Goal: Transaction & Acquisition: Purchase product/service

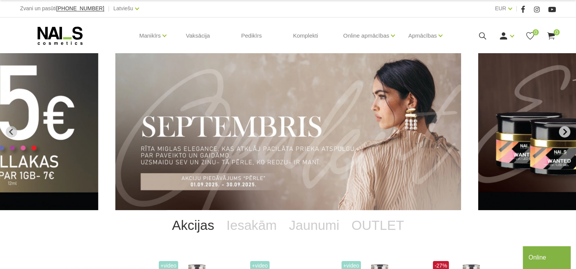
click at [562, 133] on icon "Next slide" at bounding box center [564, 132] width 7 height 7
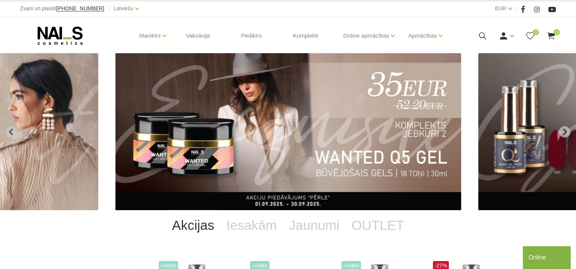
click at [253, 172] on img "3 of 12" at bounding box center [288, 131] width 346 height 157
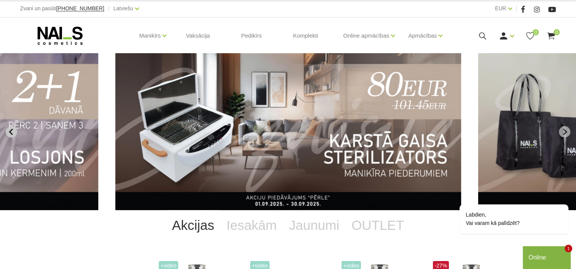
click at [11, 128] on button "Previous slide" at bounding box center [11, 131] width 11 height 11
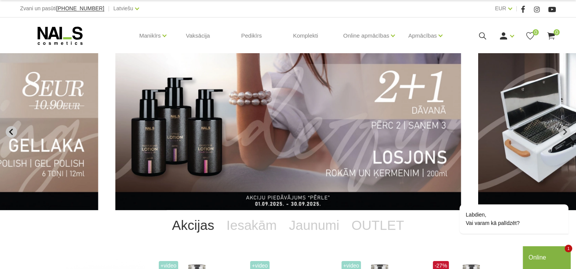
click at [12, 131] on icon "Previous slide" at bounding box center [11, 132] width 7 height 7
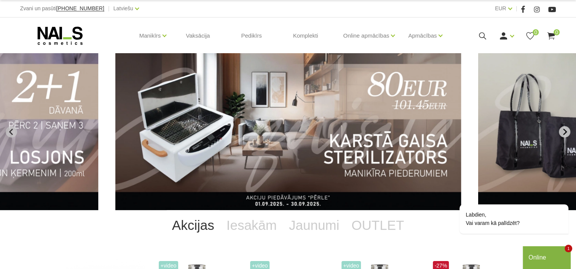
click at [563, 130] on icon "Next slide" at bounding box center [564, 132] width 7 height 7
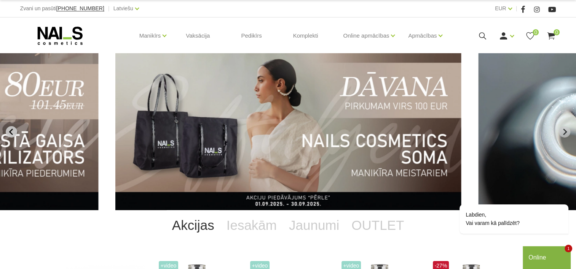
click at [12, 129] on icon "Previous slide" at bounding box center [11, 132] width 7 height 7
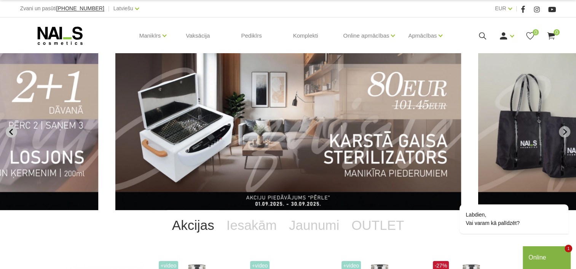
click at [12, 129] on icon "Previous slide" at bounding box center [11, 132] width 7 height 7
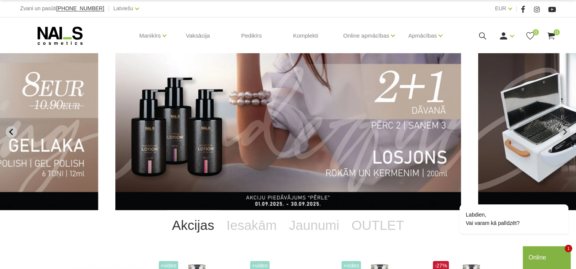
click at [12, 129] on icon "Previous slide" at bounding box center [11, 132] width 7 height 7
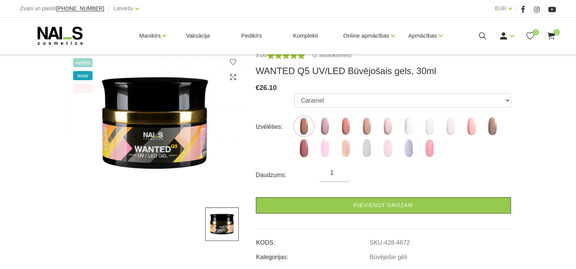
scroll to position [114, 0]
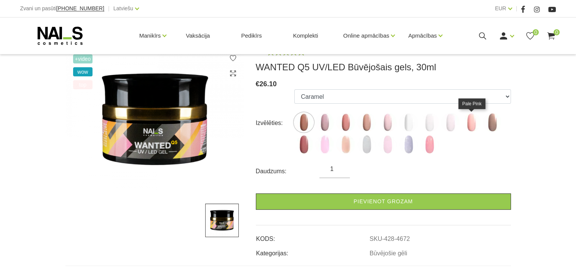
click at [470, 126] on img at bounding box center [471, 122] width 19 height 19
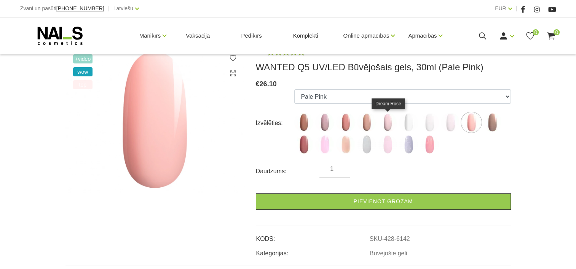
click at [387, 122] on img at bounding box center [387, 122] width 19 height 19
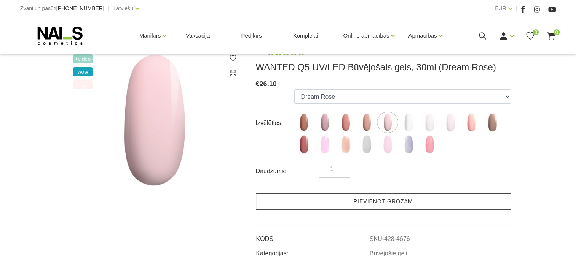
click at [371, 197] on link "Pievienot grozam" at bounding box center [383, 202] width 255 height 16
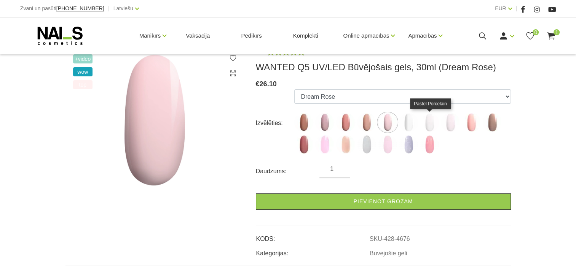
click at [432, 124] on img at bounding box center [429, 122] width 19 height 19
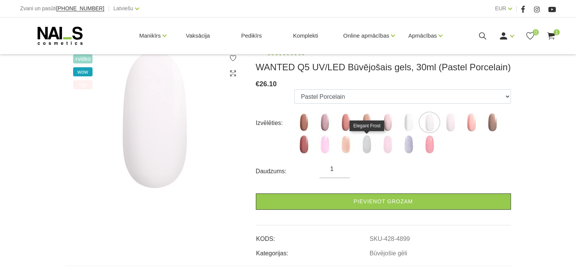
click at [370, 150] on img at bounding box center [366, 144] width 19 height 19
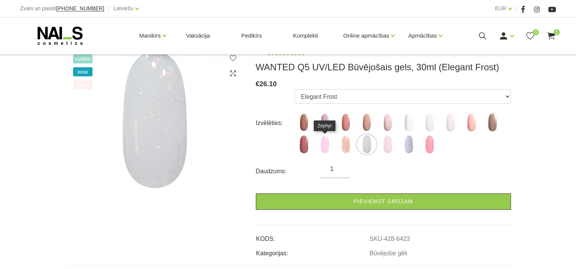
click at [330, 147] on img at bounding box center [324, 144] width 19 height 19
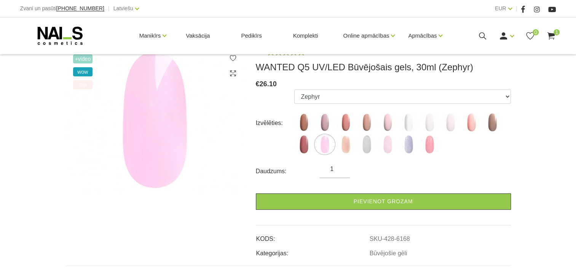
click at [293, 145] on div "Izvēlēties: Caramel Nude Sparkle Mood Macchiato Dream Rose Premium Clear Pastel…" at bounding box center [383, 123] width 255 height 68
click at [298, 145] on img at bounding box center [303, 144] width 19 height 19
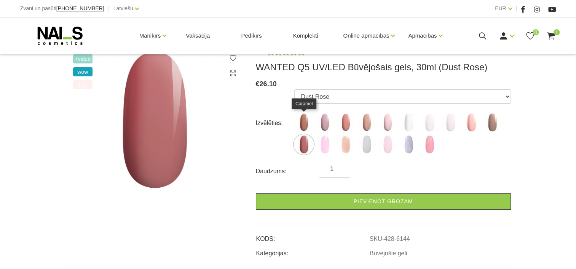
click at [303, 123] on img at bounding box center [303, 122] width 19 height 19
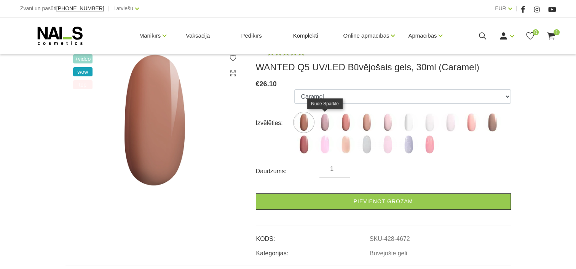
click at [326, 123] on img at bounding box center [324, 122] width 19 height 19
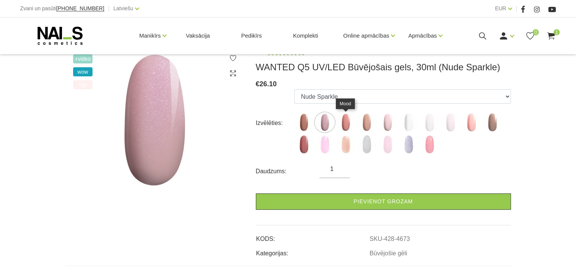
click at [339, 124] on img at bounding box center [345, 122] width 19 height 19
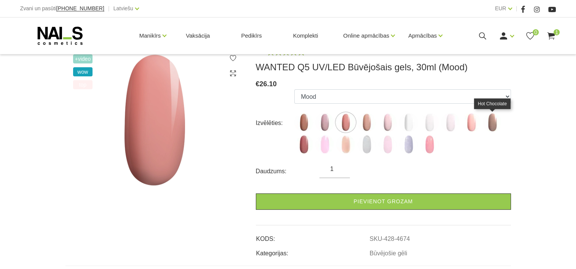
click at [494, 119] on img at bounding box center [492, 122] width 19 height 19
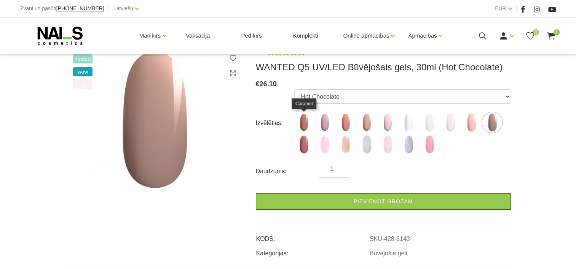
click at [304, 126] on img at bounding box center [303, 122] width 19 height 19
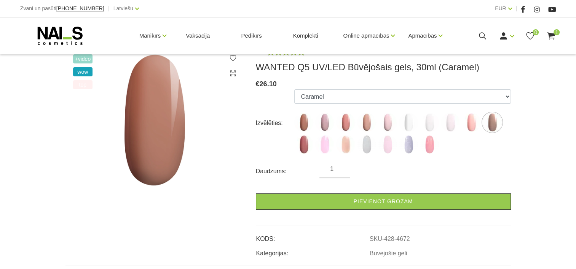
click at [304, 126] on img at bounding box center [303, 122] width 19 height 19
click at [305, 119] on img at bounding box center [303, 122] width 19 height 19
click at [297, 123] on img at bounding box center [303, 122] width 19 height 19
click at [302, 124] on img at bounding box center [303, 122] width 19 height 19
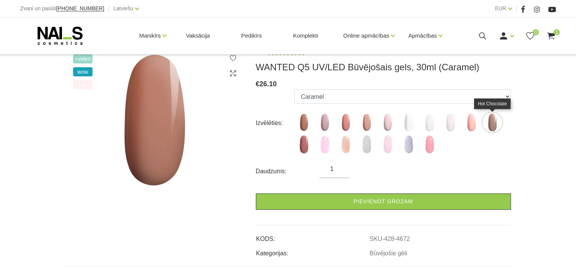
click at [496, 121] on img at bounding box center [492, 122] width 19 height 19
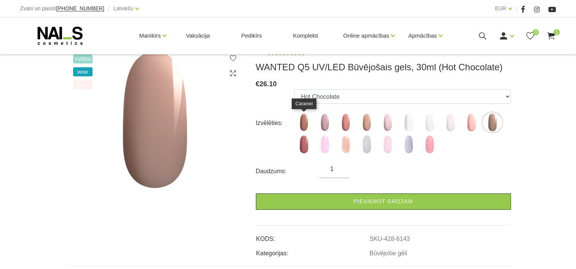
click at [304, 121] on img at bounding box center [303, 122] width 19 height 19
select select "4672"
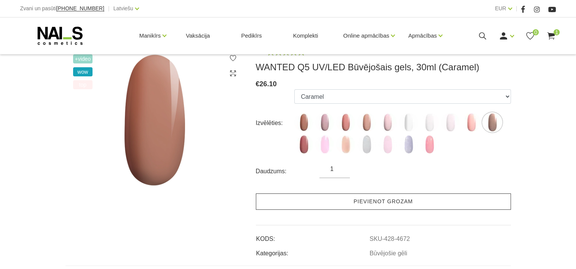
click at [349, 202] on link "Pievienot grozam" at bounding box center [383, 202] width 255 height 16
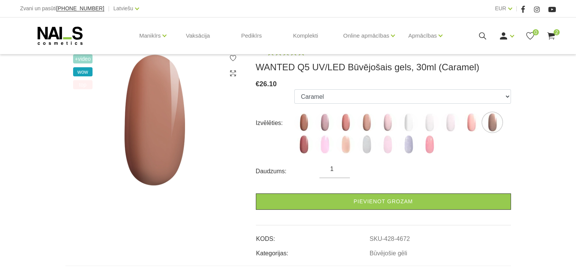
click at [78, 33] on use at bounding box center [60, 36] width 45 height 18
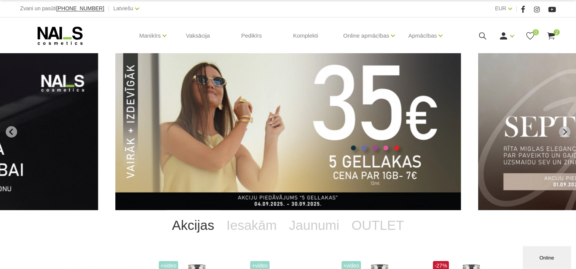
click at [308, 135] on img "1 of 12" at bounding box center [288, 131] width 346 height 157
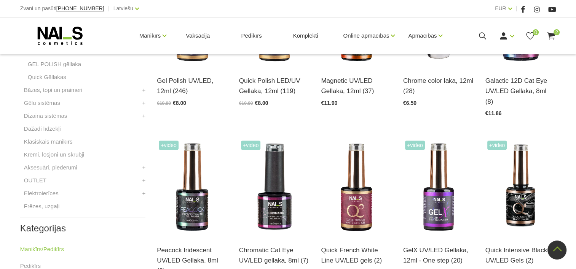
scroll to position [76, 0]
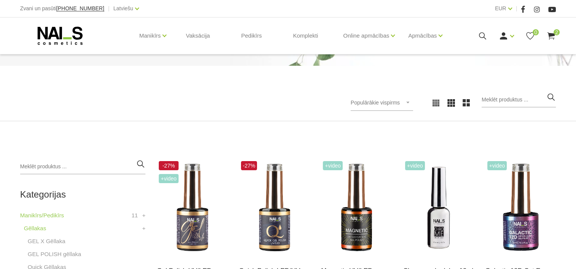
click at [77, 28] on use at bounding box center [60, 36] width 45 height 18
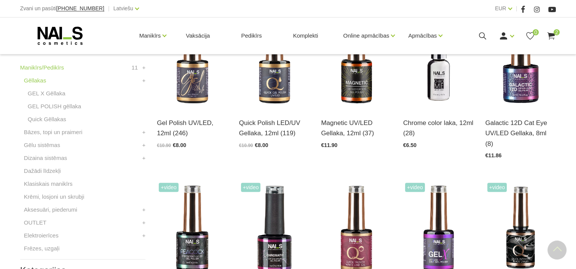
scroll to position [228, 0]
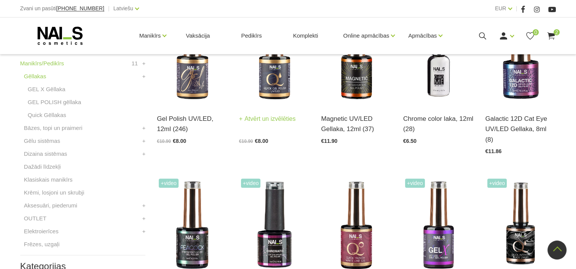
click at [277, 75] on img at bounding box center [274, 55] width 71 height 97
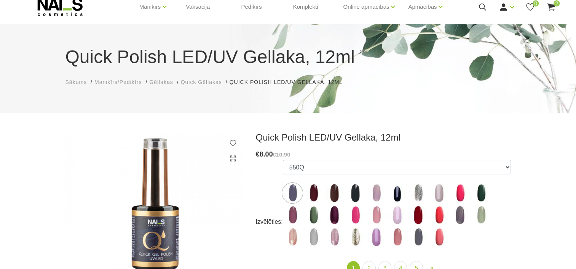
scroll to position [114, 0]
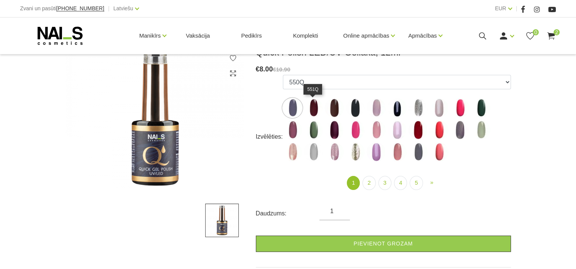
click at [314, 106] on img at bounding box center [313, 108] width 19 height 19
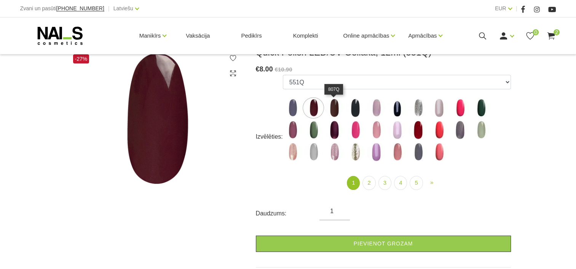
click at [332, 110] on img at bounding box center [334, 108] width 19 height 19
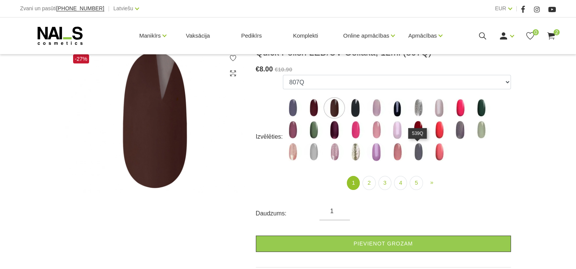
click at [420, 152] on img at bounding box center [417, 152] width 19 height 19
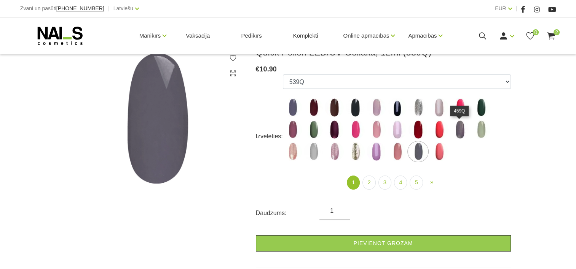
click at [459, 130] on img at bounding box center [459, 129] width 19 height 19
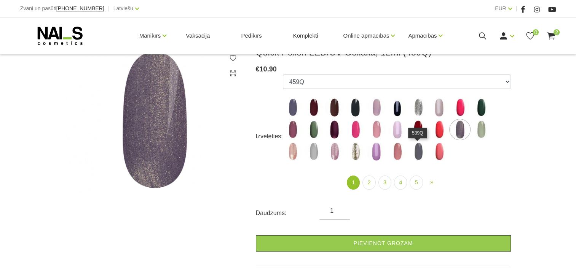
click at [421, 151] on img at bounding box center [417, 151] width 19 height 19
select select "4361"
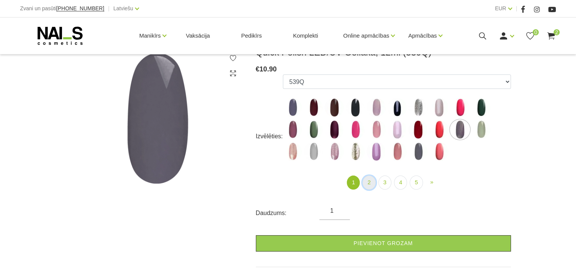
click at [365, 185] on link "2" at bounding box center [368, 183] width 13 height 14
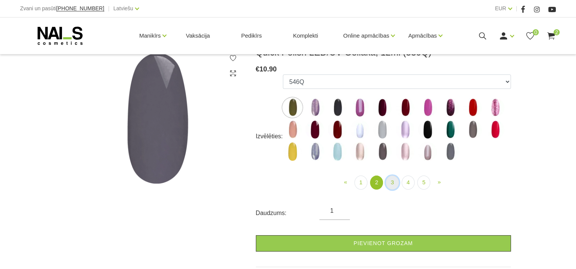
click at [390, 184] on link "3" at bounding box center [391, 183] width 13 height 14
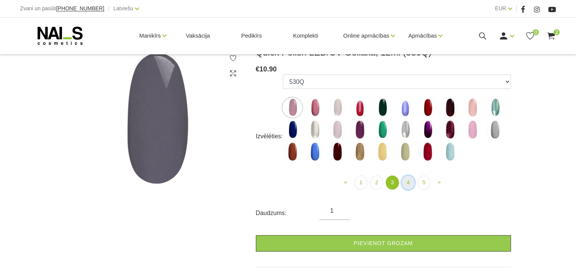
click at [403, 183] on link "4" at bounding box center [407, 183] width 13 height 14
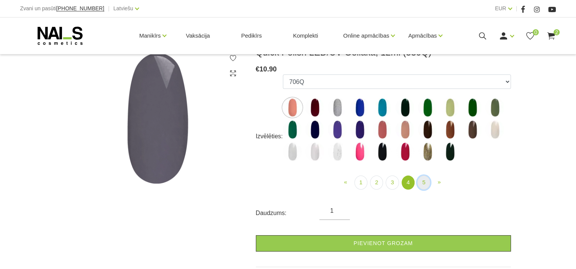
click at [422, 183] on link "5" at bounding box center [423, 183] width 13 height 14
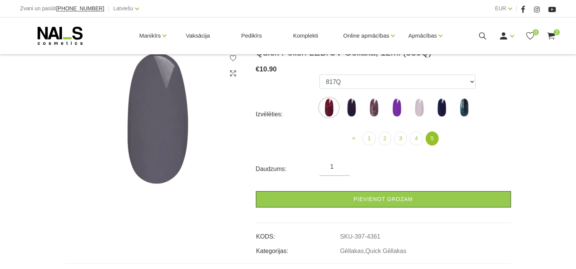
click at [438, 112] on img at bounding box center [441, 107] width 19 height 19
select select "6319"
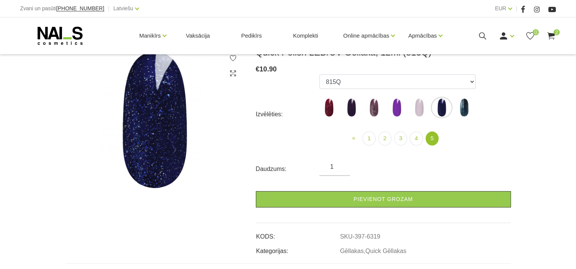
click at [364, 146] on div "« Prev 1 2 3 4 5 (current)" at bounding box center [397, 143] width 167 height 23
click at [365, 142] on link "1" at bounding box center [368, 139] width 13 height 14
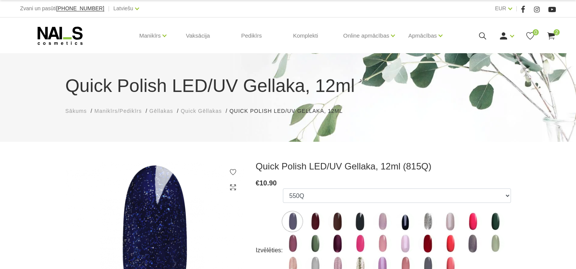
click at [52, 32] on use at bounding box center [60, 36] width 45 height 18
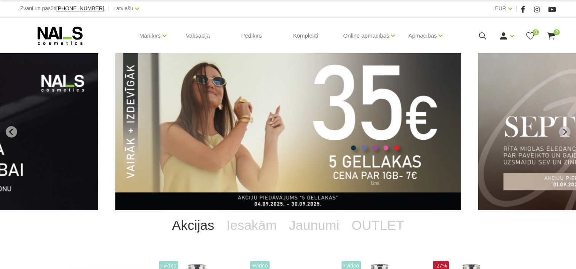
click at [210, 113] on img "1 of 12" at bounding box center [288, 131] width 346 height 157
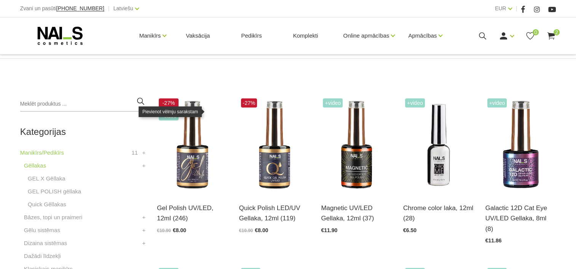
scroll to position [152, 0]
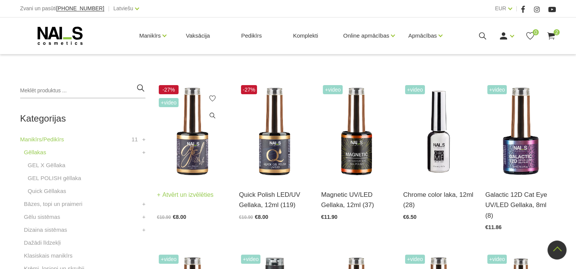
click at [203, 143] on img at bounding box center [192, 131] width 71 height 97
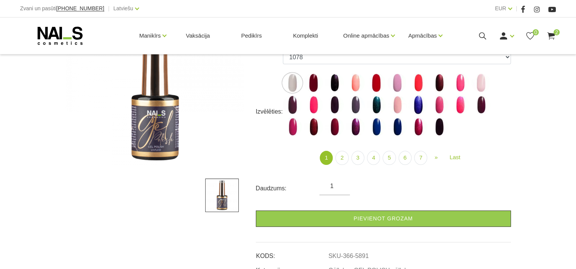
scroll to position [152, 0]
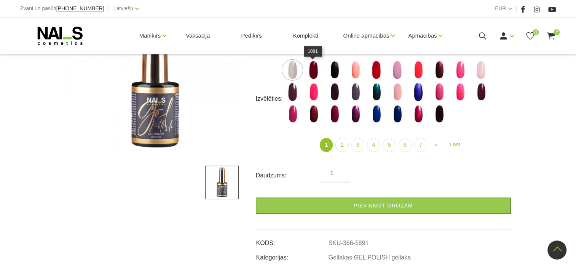
click at [315, 77] on img at bounding box center [313, 70] width 19 height 19
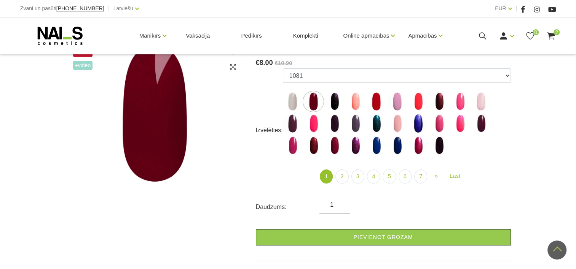
scroll to position [76, 0]
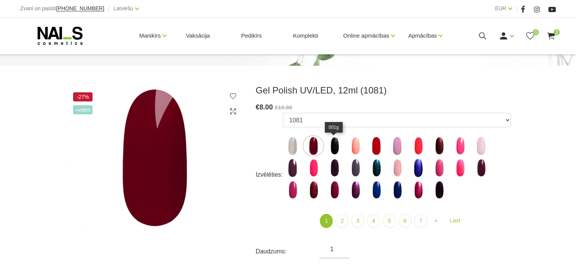
click at [335, 147] on img at bounding box center [334, 146] width 19 height 19
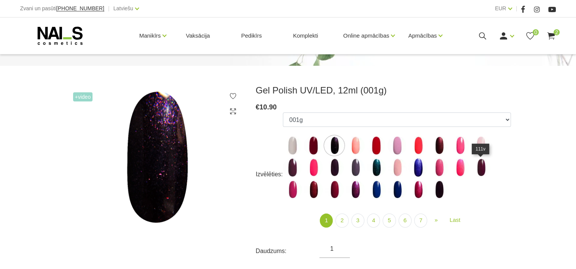
click at [483, 169] on img at bounding box center [480, 167] width 19 height 19
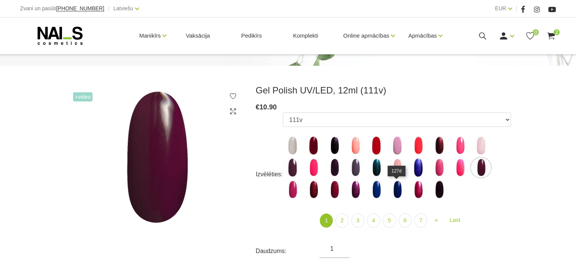
click at [398, 192] on img at bounding box center [396, 189] width 19 height 19
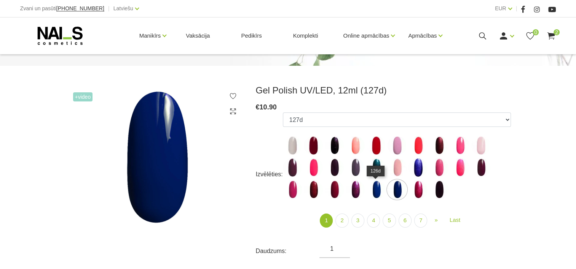
click at [381, 191] on img at bounding box center [375, 189] width 19 height 19
select select "4030"
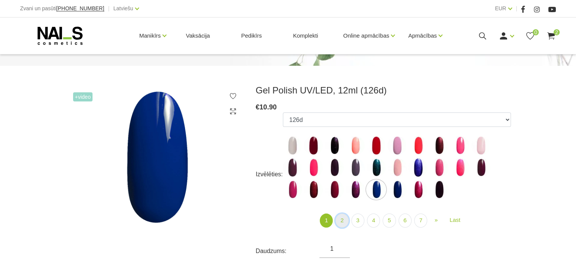
click at [345, 220] on link "2" at bounding box center [341, 221] width 13 height 14
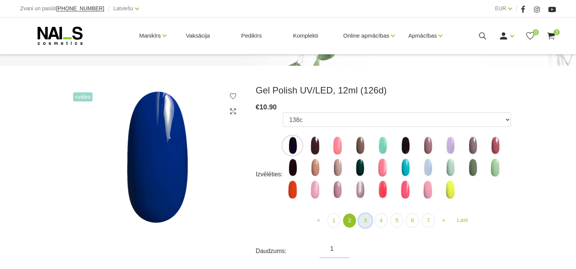
click at [365, 222] on link "3" at bounding box center [364, 221] width 13 height 14
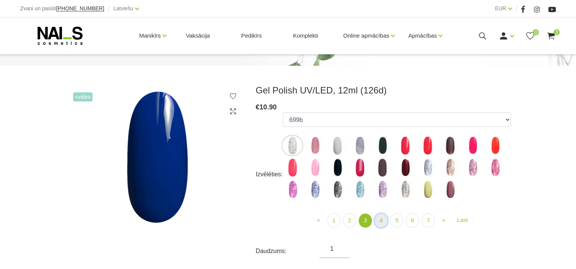
click at [382, 221] on link "4" at bounding box center [380, 221] width 13 height 14
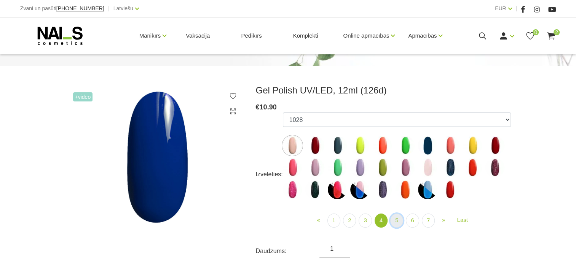
click at [399, 220] on link "5" at bounding box center [396, 221] width 13 height 14
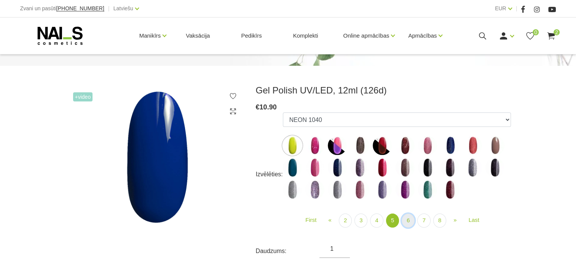
click at [409, 220] on link "6" at bounding box center [407, 221] width 13 height 14
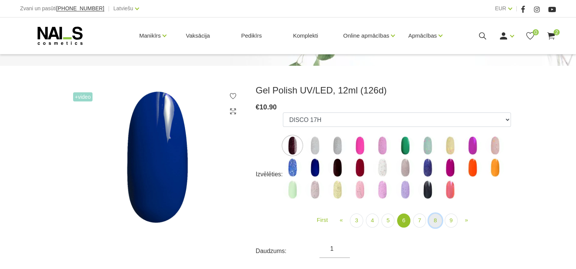
click at [429, 221] on link "8" at bounding box center [435, 221] width 13 height 14
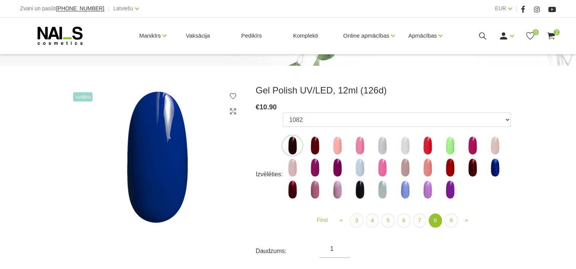
click at [314, 149] on img at bounding box center [314, 145] width 19 height 19
select select "5896"
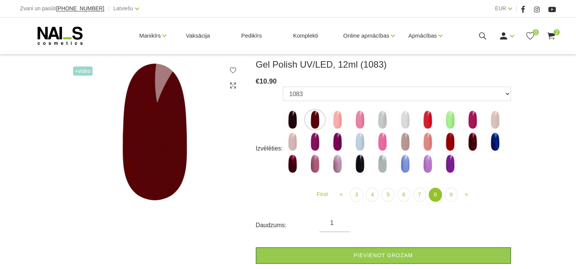
scroll to position [152, 0]
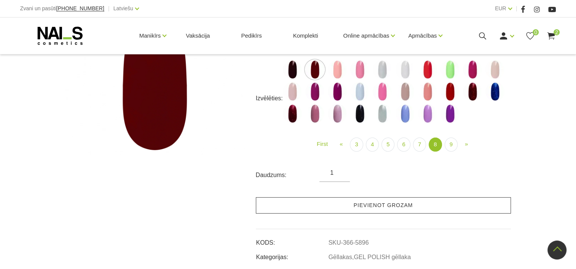
click at [372, 207] on link "Pievienot grozam" at bounding box center [383, 206] width 255 height 16
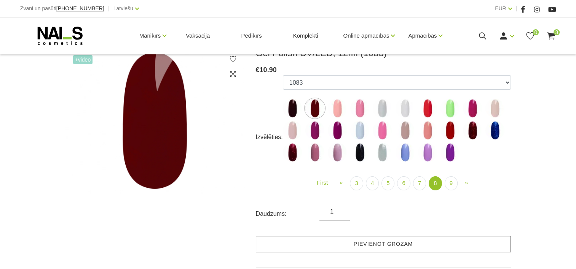
scroll to position [114, 0]
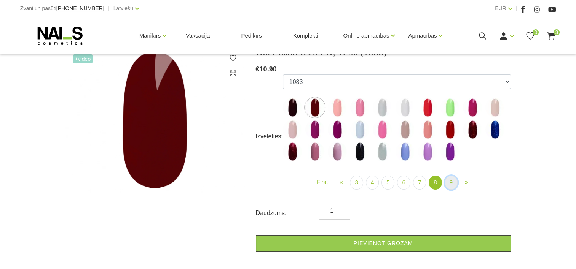
click at [449, 184] on link "9" at bounding box center [450, 183] width 13 height 14
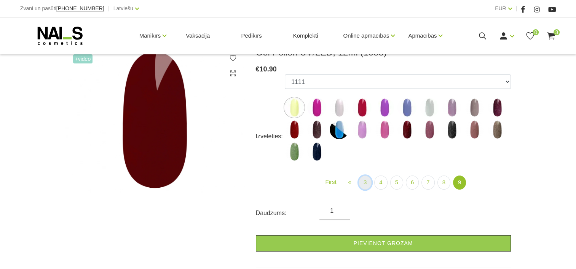
click at [362, 182] on link "3" at bounding box center [364, 183] width 13 height 14
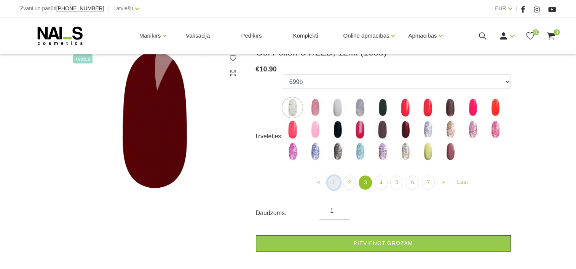
click at [338, 185] on link "1" at bounding box center [333, 183] width 13 height 14
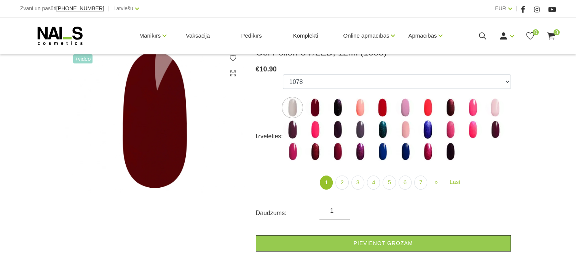
click at [290, 112] on img at bounding box center [292, 107] width 19 height 19
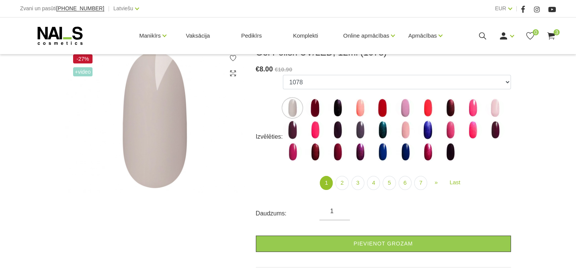
click at [337, 156] on img at bounding box center [337, 152] width 19 height 19
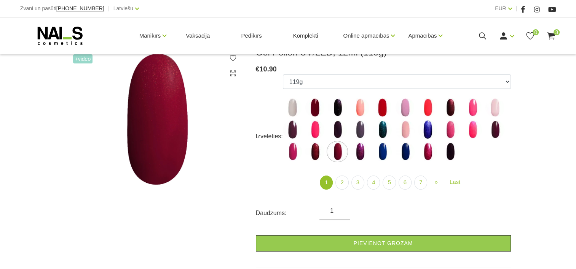
click at [359, 132] on img at bounding box center [359, 129] width 19 height 19
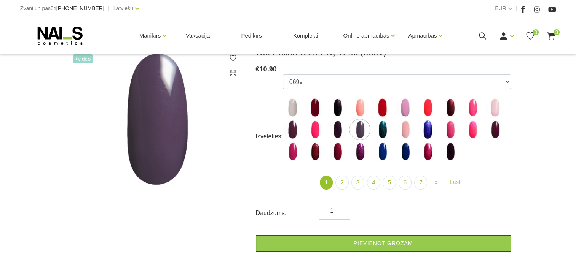
click at [494, 129] on img at bounding box center [494, 129] width 19 height 19
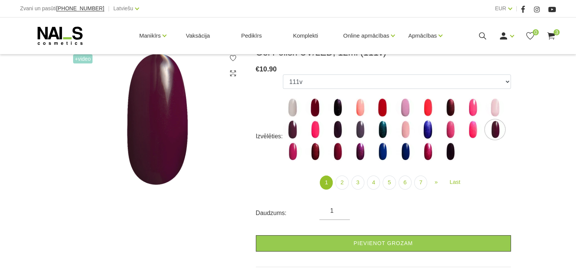
click at [406, 153] on img at bounding box center [404, 151] width 19 height 19
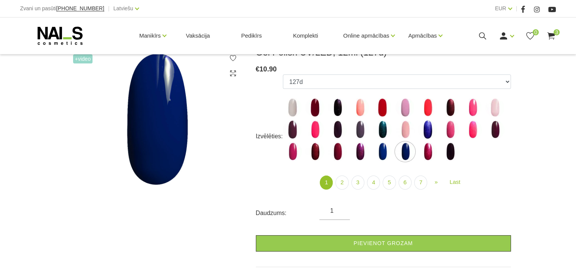
click at [385, 153] on img at bounding box center [382, 151] width 19 height 19
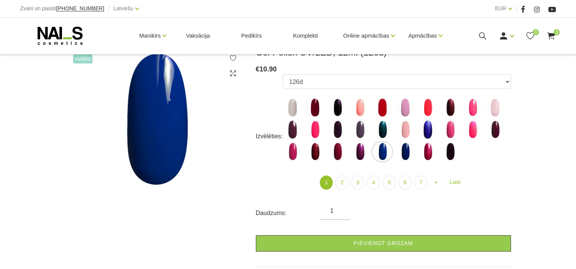
click at [449, 152] on img at bounding box center [449, 151] width 19 height 19
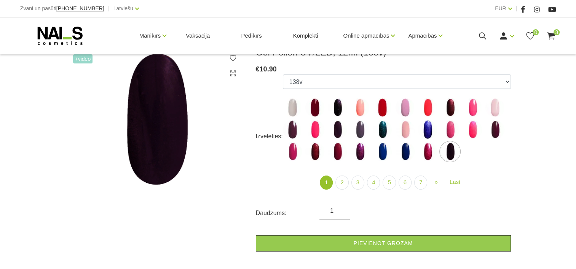
click at [340, 135] on img at bounding box center [337, 129] width 19 height 19
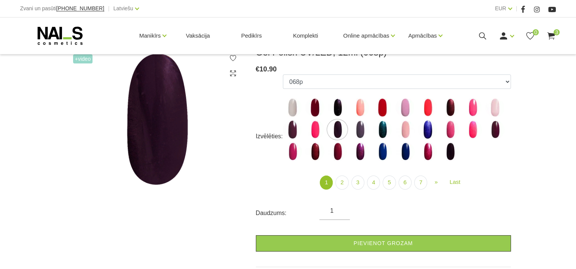
click at [448, 109] on img at bounding box center [449, 107] width 19 height 19
select select "3963"
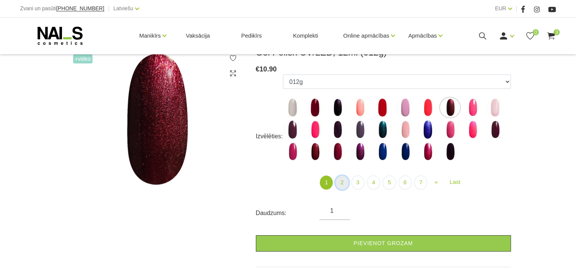
click at [341, 186] on link "2" at bounding box center [341, 183] width 13 height 14
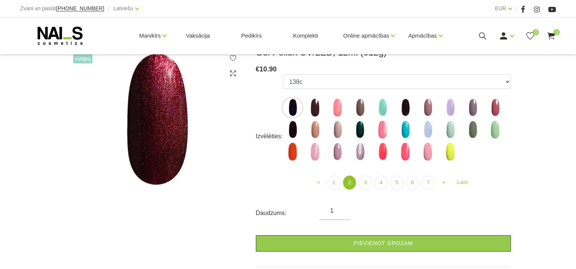
click at [315, 108] on img at bounding box center [314, 107] width 19 height 19
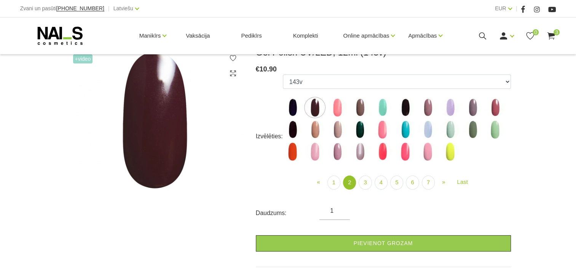
click at [336, 107] on img at bounding box center [337, 107] width 19 height 19
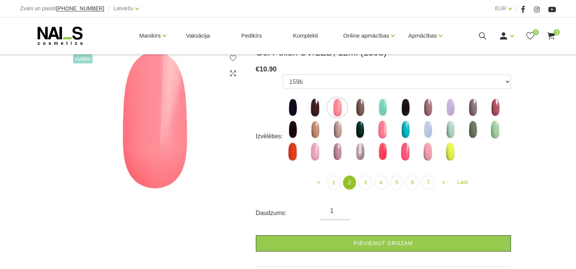
click at [366, 107] on img at bounding box center [359, 107] width 19 height 19
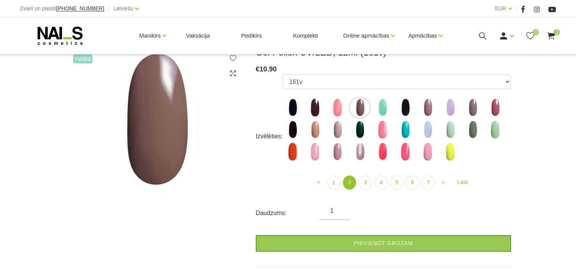
click at [430, 110] on img at bounding box center [427, 107] width 19 height 19
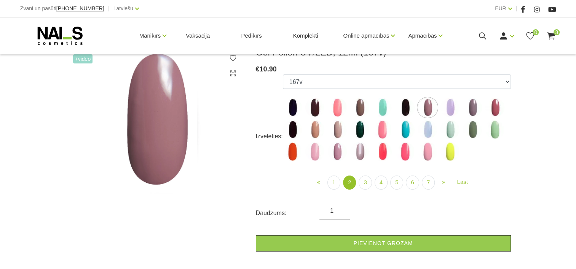
click at [466, 131] on img at bounding box center [472, 129] width 19 height 19
select select "4083"
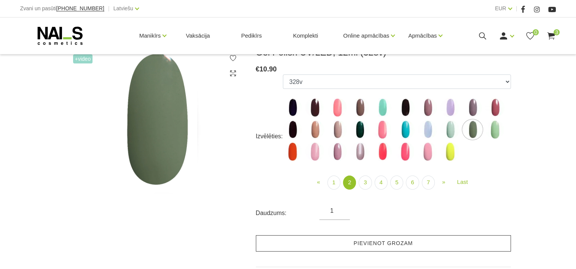
click at [362, 240] on link "Pievienot grozam" at bounding box center [383, 244] width 255 height 16
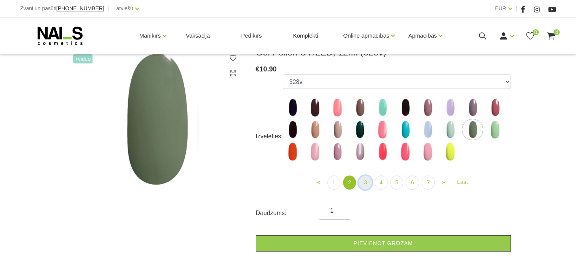
click at [365, 182] on link "3" at bounding box center [364, 183] width 13 height 14
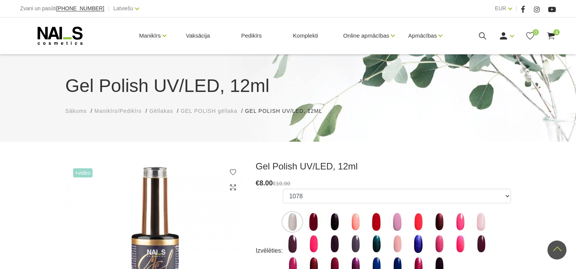
scroll to position [152, 0]
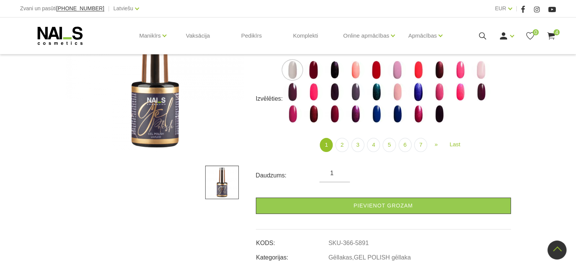
click at [551, 34] on use at bounding box center [551, 35] width 8 height 7
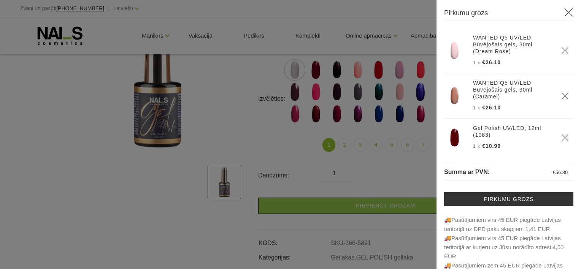
click at [400, 46] on div at bounding box center [290, 134] width 581 height 269
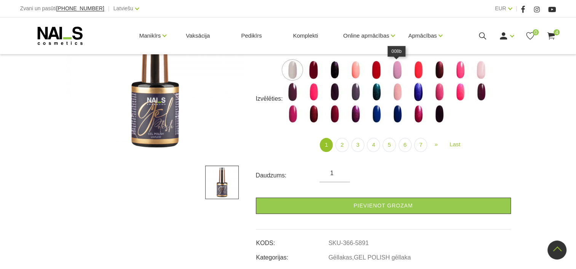
click at [398, 71] on img at bounding box center [396, 70] width 19 height 19
select select "3958"
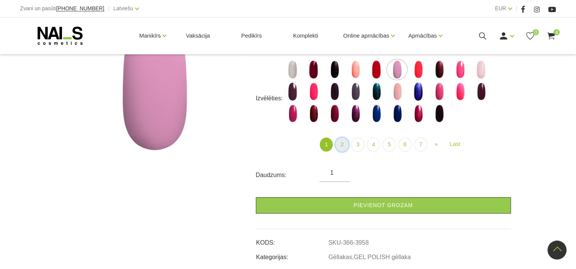
click at [346, 145] on link "2" at bounding box center [341, 145] width 13 height 14
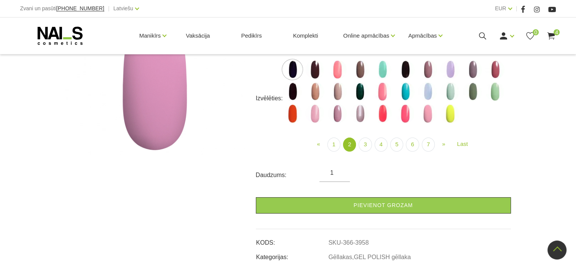
click at [314, 70] on img at bounding box center [314, 69] width 19 height 19
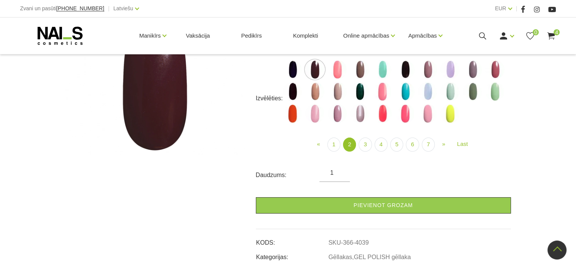
click at [333, 111] on img at bounding box center [337, 113] width 19 height 19
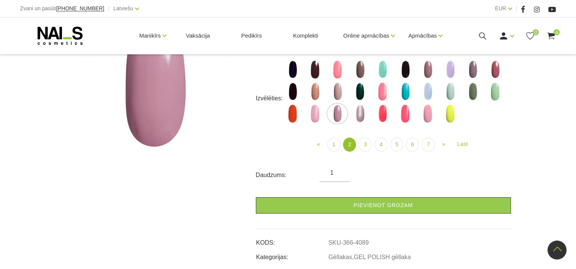
click at [359, 115] on img at bounding box center [359, 113] width 19 height 19
select select "4093"
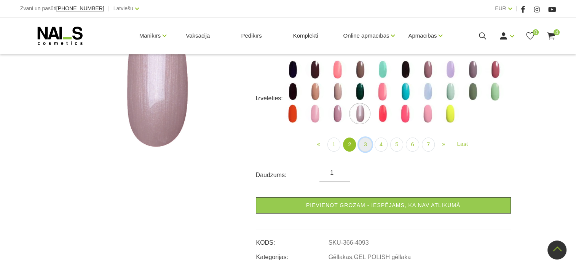
click at [363, 142] on link "3" at bounding box center [364, 145] width 13 height 14
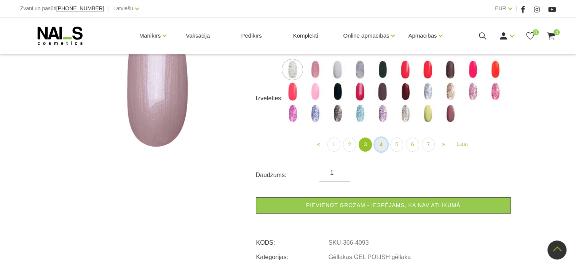
click at [381, 149] on link "4" at bounding box center [380, 145] width 13 height 14
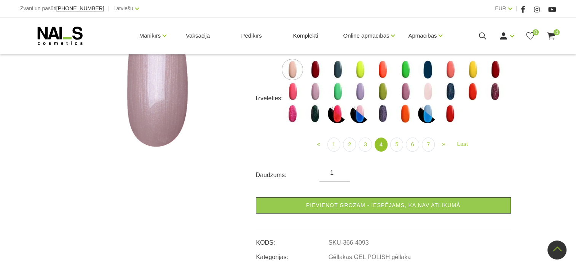
click at [316, 68] on img at bounding box center [314, 69] width 19 height 19
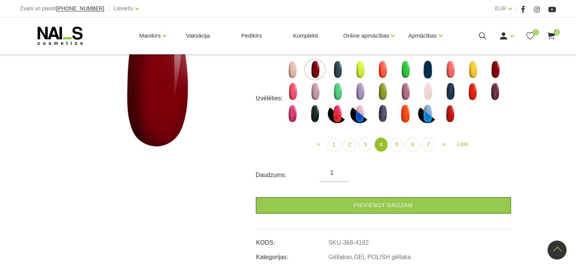
click at [333, 70] on img at bounding box center [337, 69] width 19 height 19
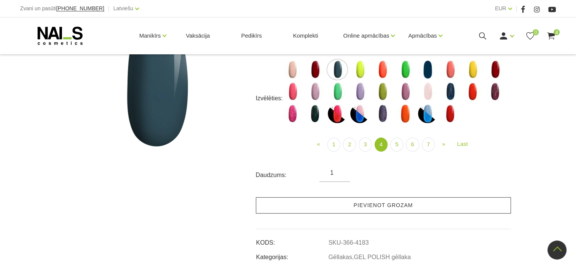
click at [391, 204] on link "Pievienot grozam" at bounding box center [383, 206] width 255 height 16
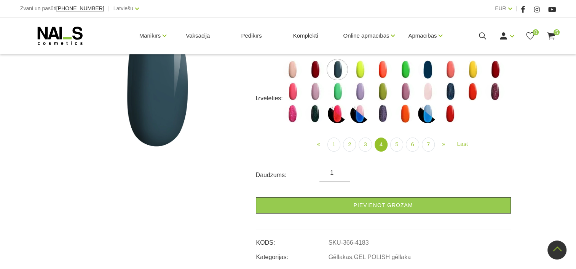
click at [382, 95] on img at bounding box center [382, 91] width 19 height 19
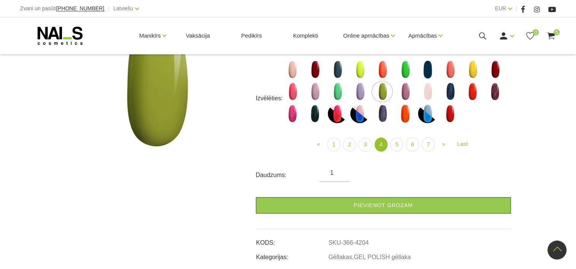
click at [363, 94] on img at bounding box center [359, 91] width 19 height 19
select select "4203"
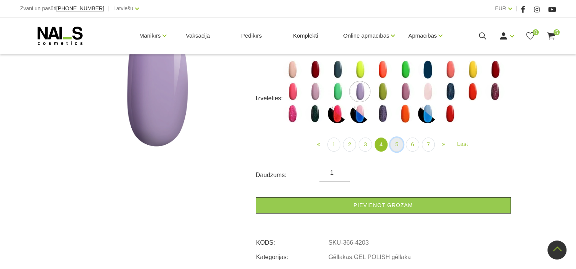
click at [398, 143] on link "5" at bounding box center [396, 145] width 13 height 14
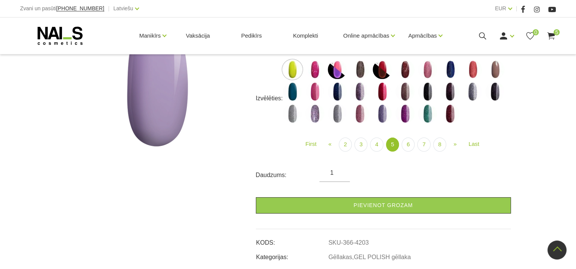
click at [429, 90] on img at bounding box center [427, 91] width 19 height 19
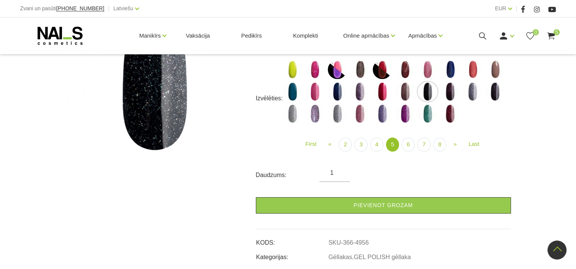
click at [496, 72] on img at bounding box center [494, 69] width 19 height 19
select select "4518"
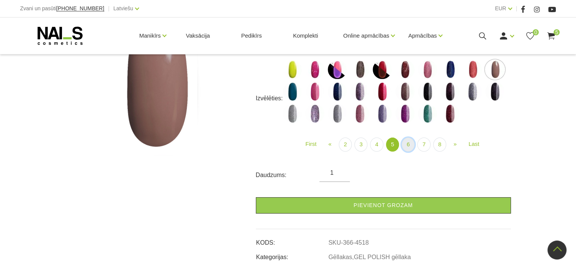
click at [409, 145] on link "6" at bounding box center [407, 145] width 13 height 14
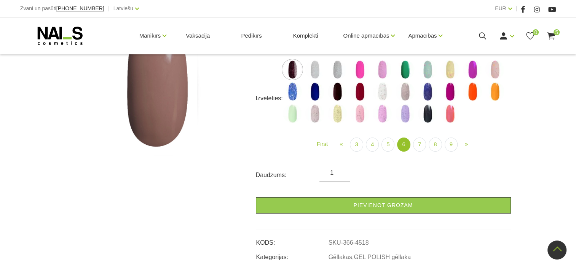
click at [407, 118] on img at bounding box center [404, 113] width 19 height 19
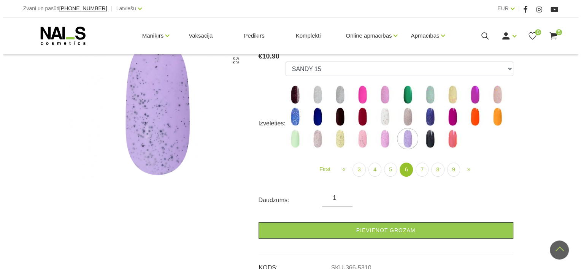
scroll to position [114, 0]
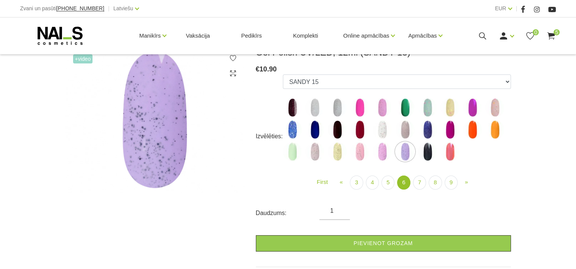
click at [334, 132] on img at bounding box center [337, 129] width 19 height 19
select select "5283"
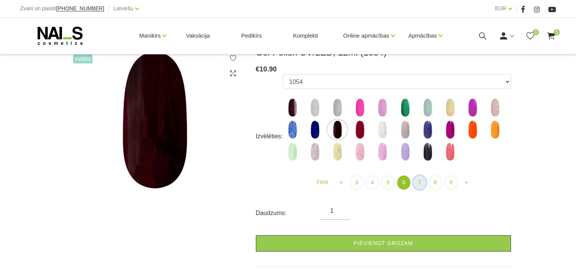
click at [423, 181] on link "7" at bounding box center [419, 183] width 13 height 14
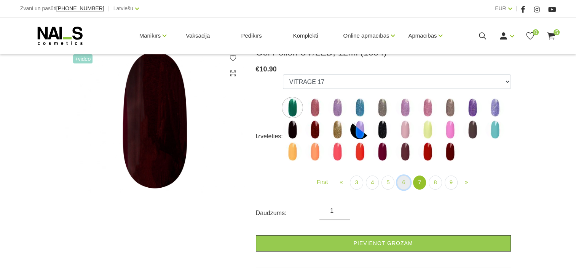
click at [404, 183] on link "6" at bounding box center [403, 183] width 13 height 14
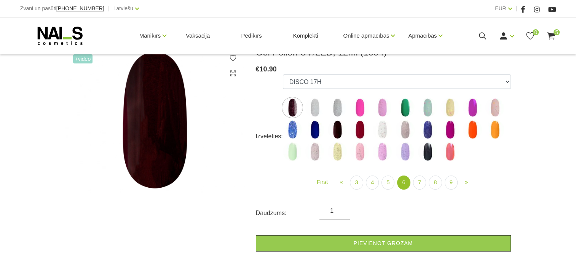
click at [333, 136] on img at bounding box center [337, 129] width 19 height 19
select select "5283"
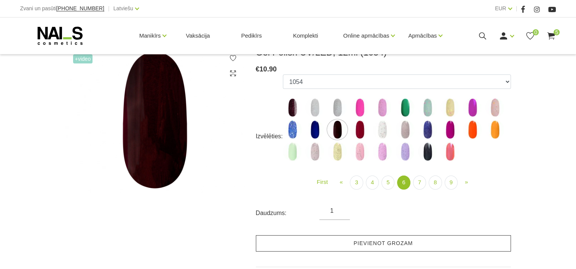
click at [377, 244] on link "Pievienot grozam" at bounding box center [383, 244] width 255 height 16
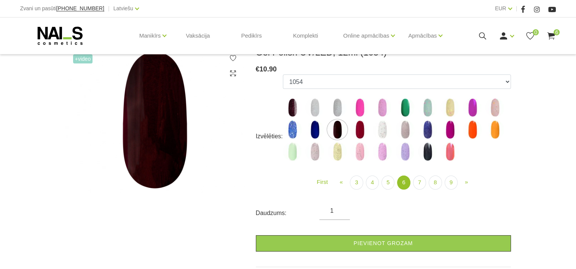
click at [556, 37] on div "Manikīrs Gēllakas Bāzes, topi un praimeri Gēlu sistēmas Dizaina sistēmas Dažādi…" at bounding box center [287, 36] width 547 height 37
click at [553, 35] on use at bounding box center [551, 35] width 8 height 7
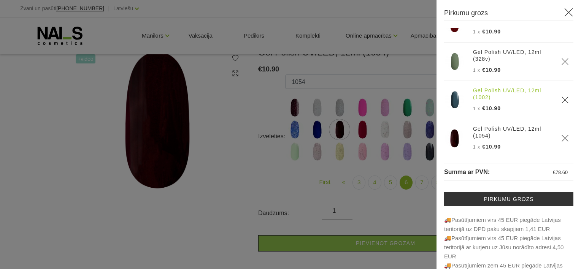
scroll to position [117, 0]
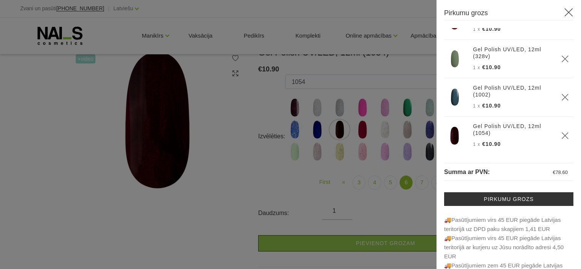
click at [401, 53] on div at bounding box center [290, 134] width 581 height 269
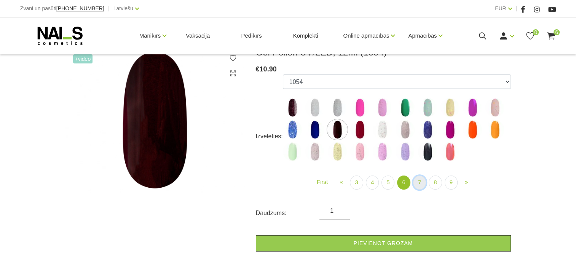
click at [416, 182] on link "7" at bounding box center [419, 183] width 13 height 14
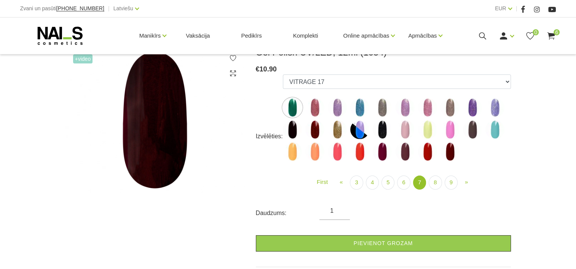
click at [311, 110] on img at bounding box center [314, 107] width 19 height 19
select select "5458"
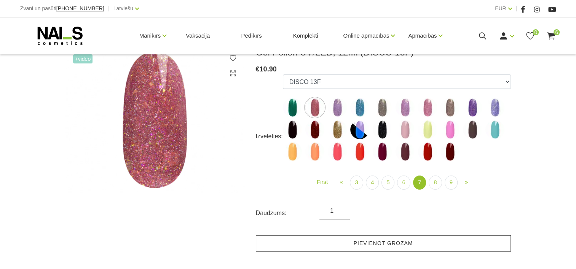
click at [400, 238] on link "Pievienot grozam" at bounding box center [383, 244] width 255 height 16
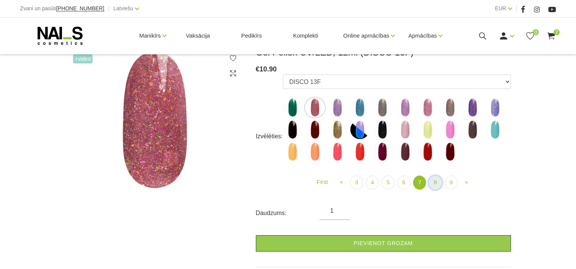
click at [435, 185] on link "8" at bounding box center [435, 183] width 13 height 14
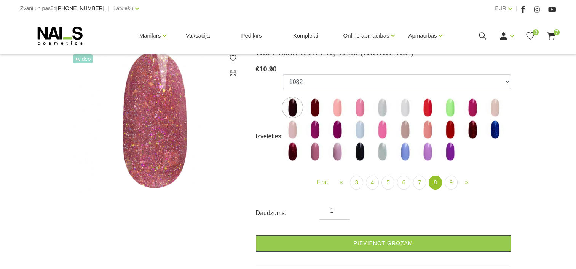
click at [379, 105] on img at bounding box center [382, 107] width 19 height 19
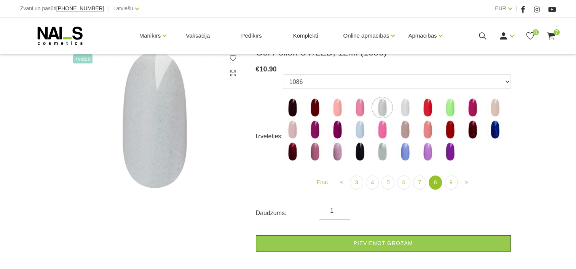
click at [380, 155] on img at bounding box center [382, 151] width 19 height 19
select select "6097"
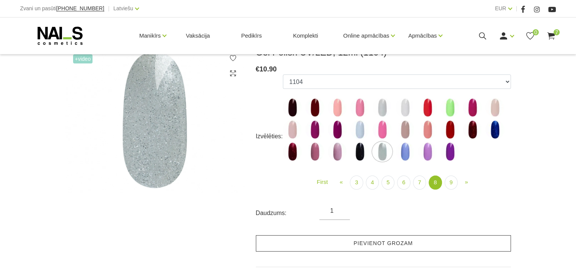
click at [388, 237] on link "Pievienot grozam" at bounding box center [383, 244] width 255 height 16
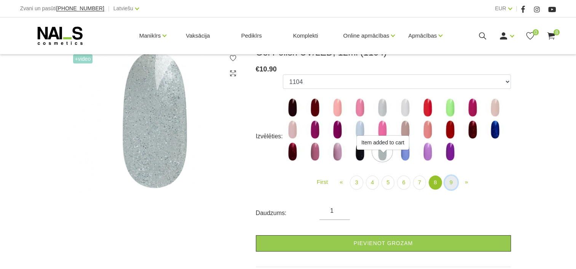
click at [454, 183] on link "9" at bounding box center [450, 183] width 13 height 14
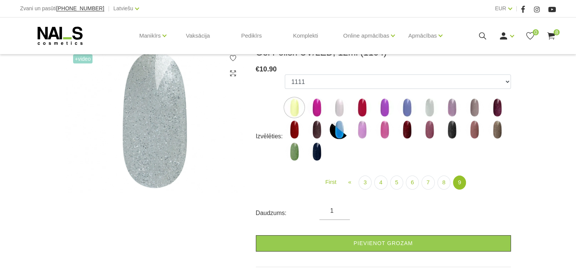
click at [559, 33] on div "Manikīrs Gēllakas Bāzes, topi un praimeri Gēlu sistēmas Dizaina sistēmas Dažādi…" at bounding box center [287, 36] width 547 height 37
click at [552, 37] on icon at bounding box center [551, 36] width 10 height 10
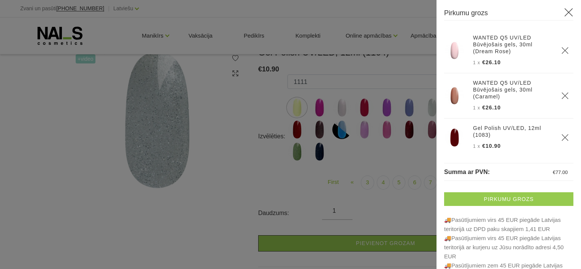
click at [507, 201] on link "Pirkumu grozs" at bounding box center [508, 200] width 129 height 14
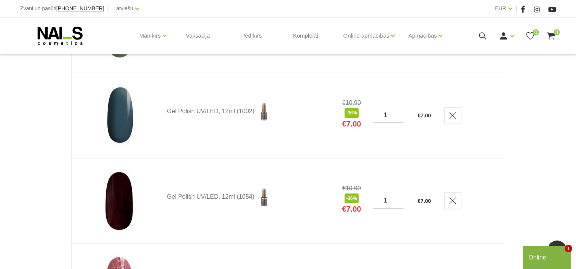
scroll to position [342, 0]
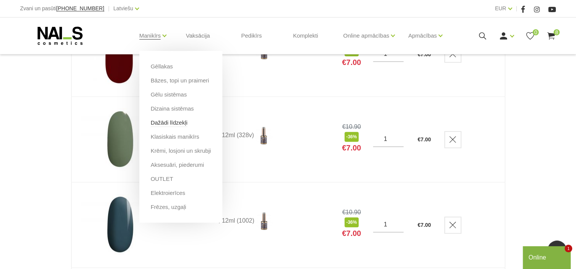
click at [172, 123] on link "Dažādi līdzekļi" at bounding box center [169, 123] width 37 height 8
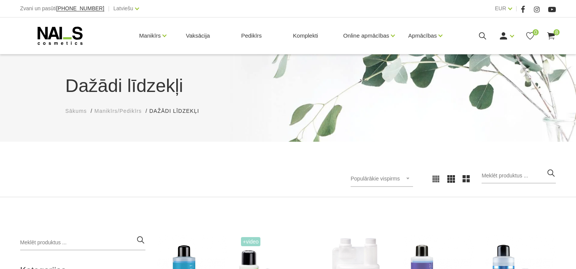
scroll to position [152, 0]
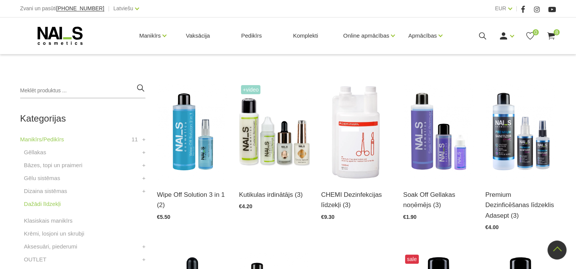
click at [184, 129] on img at bounding box center [192, 131] width 71 height 97
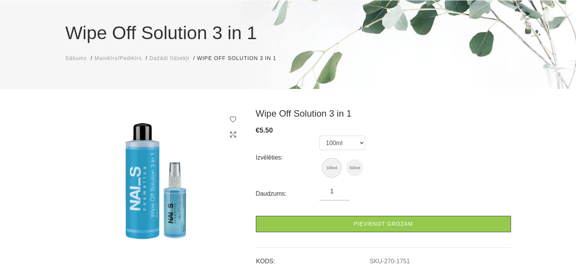
scroll to position [76, 0]
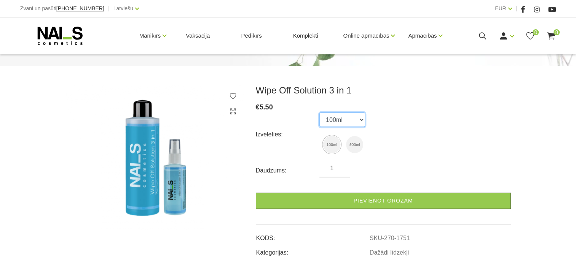
click at [359, 123] on select "100ml 500ml" at bounding box center [342, 120] width 46 height 14
select select "1752"
click at [319, 113] on select "100ml 500ml" at bounding box center [342, 120] width 46 height 14
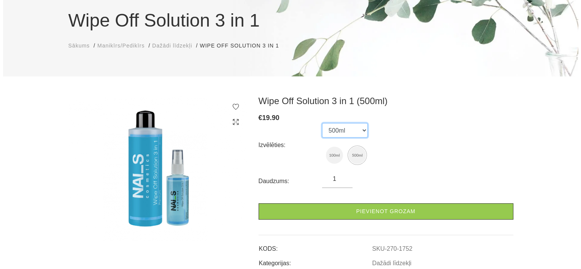
scroll to position [114, 0]
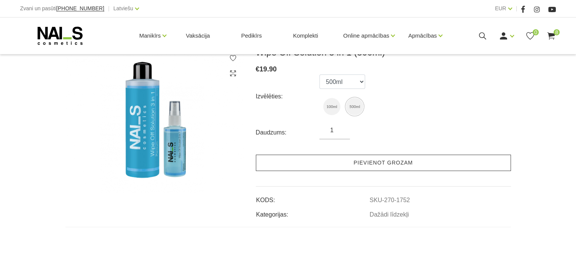
click at [382, 166] on link "Pievienot grozam" at bounding box center [383, 163] width 255 height 16
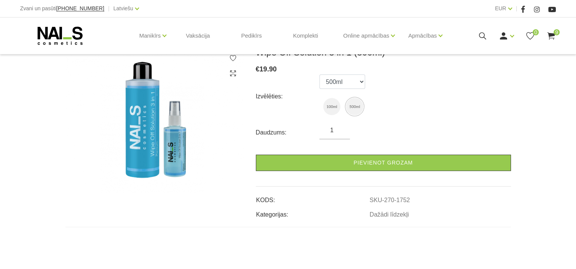
click at [550, 35] on use at bounding box center [551, 35] width 8 height 7
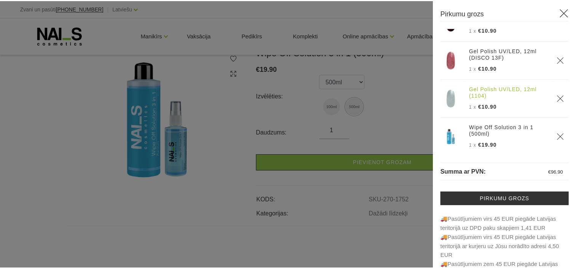
scroll to position [232, 0]
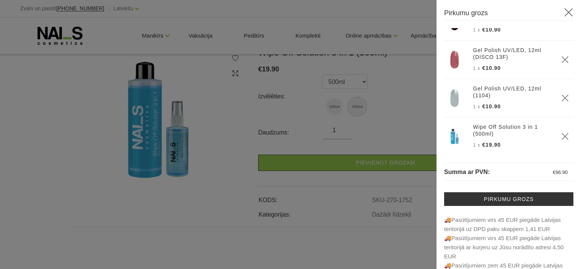
click at [421, 119] on div at bounding box center [290, 134] width 581 height 269
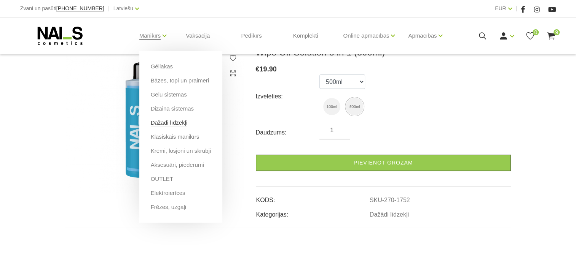
click at [164, 119] on link "Dažādi līdzekļi" at bounding box center [169, 123] width 37 height 8
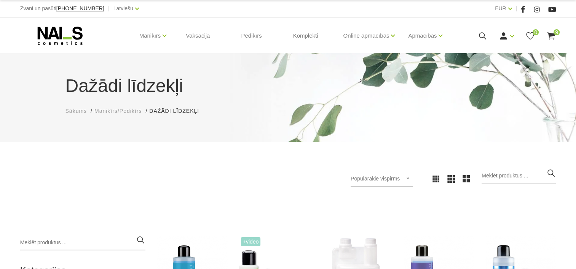
click at [71, 34] on icon at bounding box center [60, 35] width 80 height 19
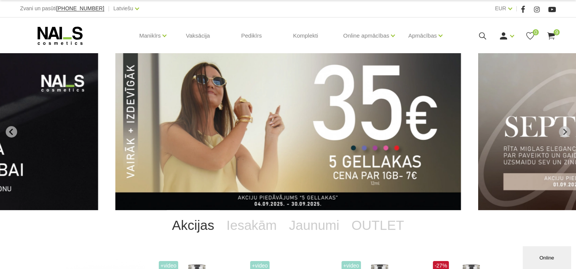
click at [482, 33] on icon at bounding box center [483, 36] width 10 height 10
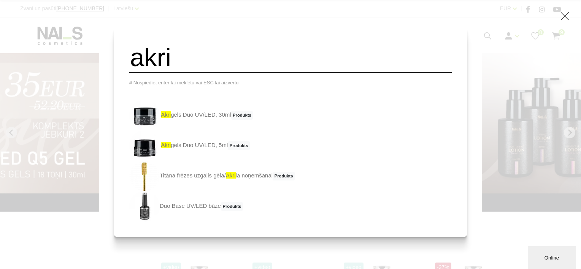
type input "akri"
click at [102, 64] on div "akri # Nospiediet enter lai meklētu vai ESC lai aizvērtu akri gels Duo UV/LED, …" at bounding box center [290, 134] width 581 height 269
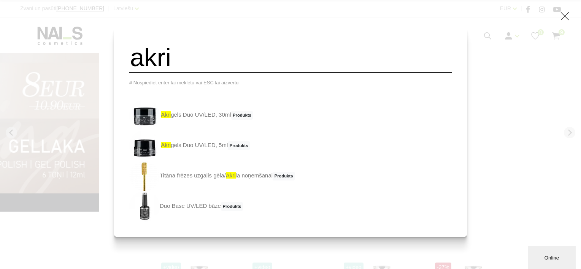
click at [458, 43] on div "akri # Nospiediet enter lai meklētu vai ESC lai aizvērtu akri gels Duo UV/LED, …" at bounding box center [290, 134] width 581 height 269
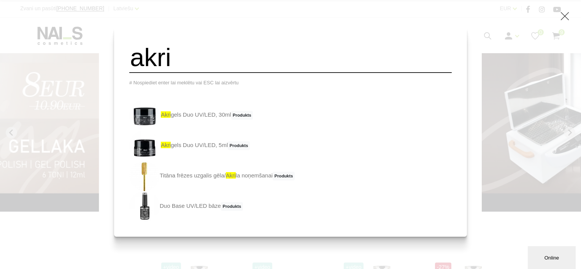
click at [566, 15] on icon at bounding box center [566, 16] width 10 height 10
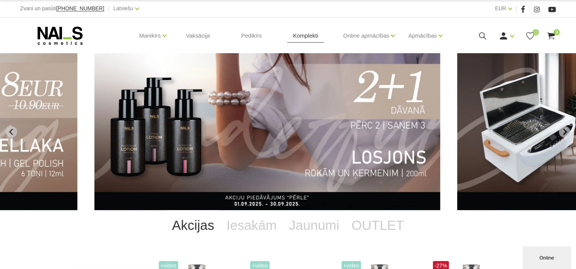
click at [292, 35] on link "Komplekti" at bounding box center [305, 36] width 37 height 37
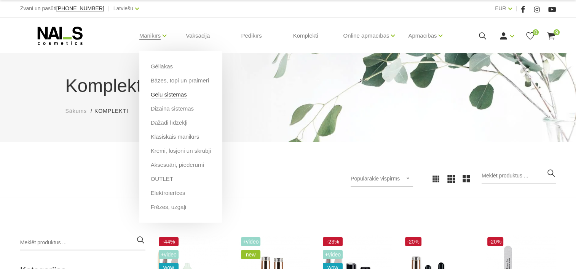
click at [160, 94] on link "Gēlu sistēmas" at bounding box center [169, 95] width 36 height 8
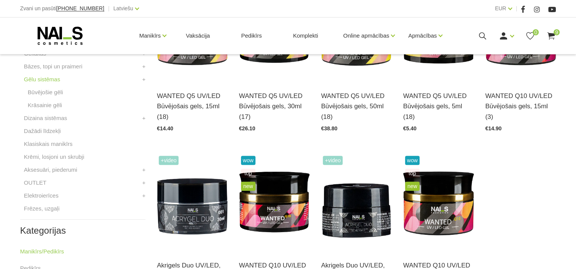
scroll to position [342, 0]
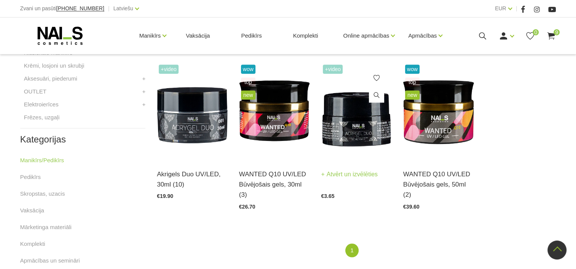
click at [335, 134] on img at bounding box center [356, 111] width 71 height 97
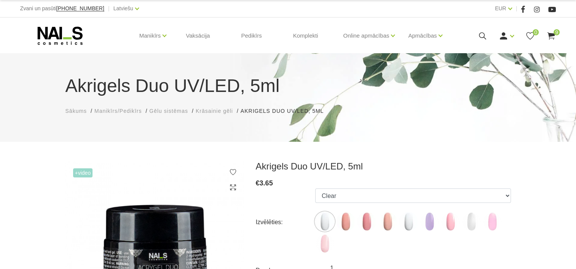
click at [68, 39] on use at bounding box center [60, 36] width 45 height 18
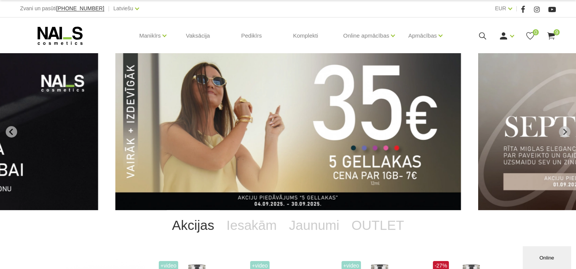
click at [478, 33] on icon at bounding box center [483, 36] width 10 height 10
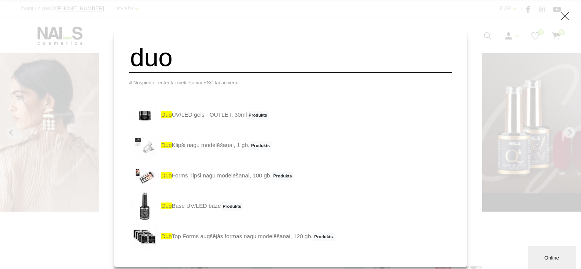
type input "duo"
click at [93, 227] on div "duo # Nospiediet enter lai meklētu vai ESC lai aizvērtu duo UV/LED gēls - OUTLE…" at bounding box center [290, 134] width 581 height 269
click at [94, 228] on div "duo # Nospiediet enter lai meklētu vai ESC lai aizvērtu duo UV/LED gēls - OUTLE…" at bounding box center [290, 134] width 581 height 269
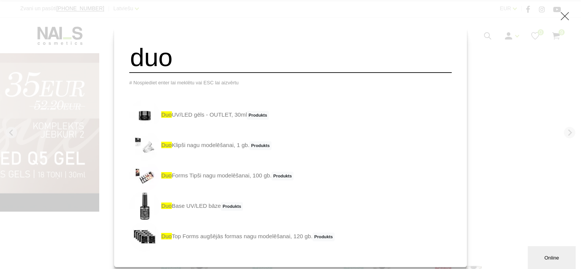
click at [108, 237] on div "duo # Nospiediet enter lai meklētu vai ESC lai aizvērtu duo UV/LED gēls - OUTLE…" at bounding box center [290, 134] width 581 height 269
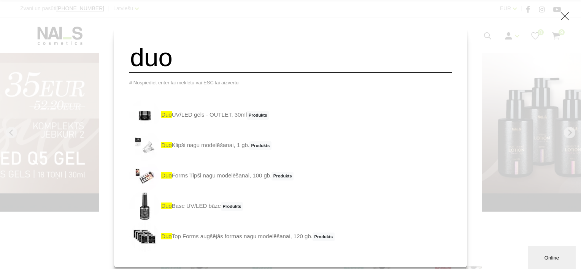
click at [563, 14] on icon at bounding box center [566, 16] width 10 height 10
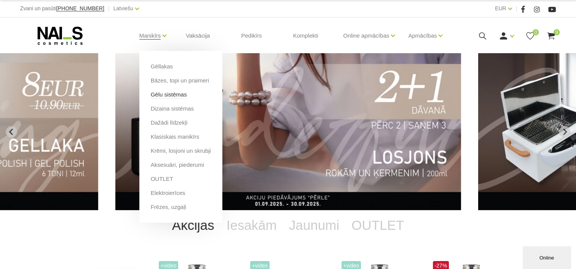
click at [157, 96] on link "Gēlu sistēmas" at bounding box center [169, 95] width 36 height 8
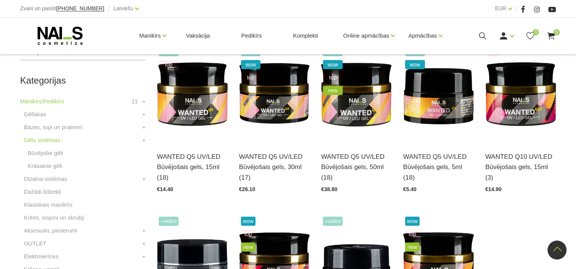
scroll to position [228, 0]
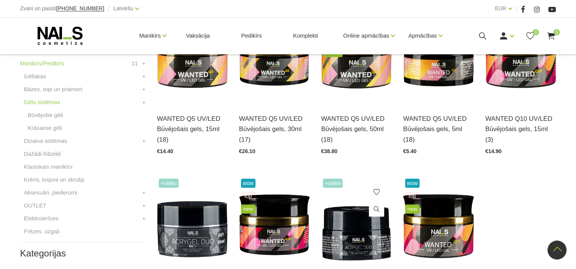
click at [384, 241] on img at bounding box center [356, 225] width 71 height 97
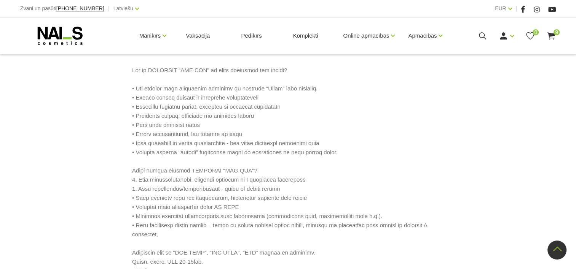
scroll to position [266, 0]
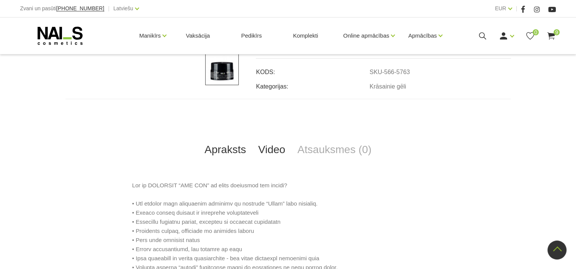
click at [274, 153] on link "Video" at bounding box center [271, 149] width 39 height 25
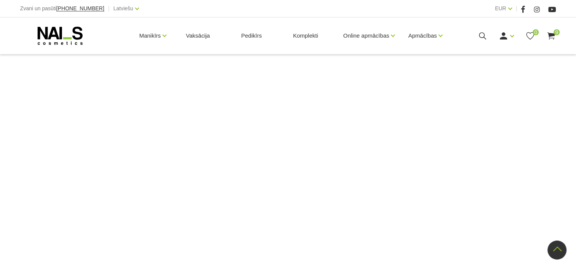
scroll to position [390, 0]
click at [75, 28] on use at bounding box center [60, 36] width 45 height 18
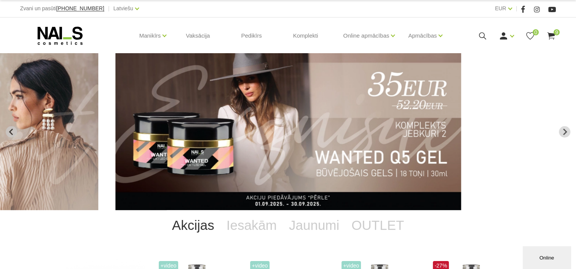
click at [546, 36] on icon at bounding box center [551, 36] width 10 height 10
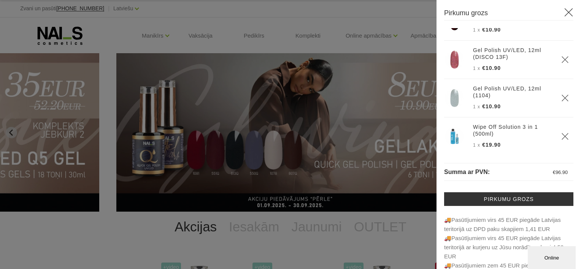
click at [562, 96] on icon "Delete" at bounding box center [566, 98] width 8 height 8
click at [562, 96] on use "Delete" at bounding box center [565, 98] width 6 height 6
click at [562, 96] on use "Delete" at bounding box center [565, 97] width 6 height 6
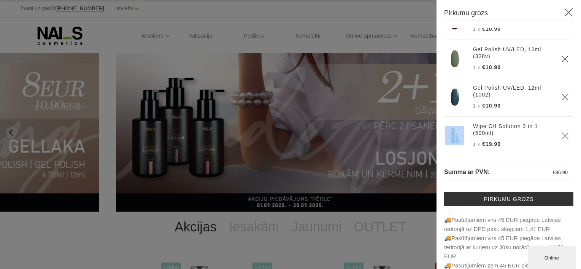
click at [562, 96] on use "Delete" at bounding box center [565, 97] width 6 height 6
click at [562, 96] on icon "Delete" at bounding box center [566, 97] width 8 height 8
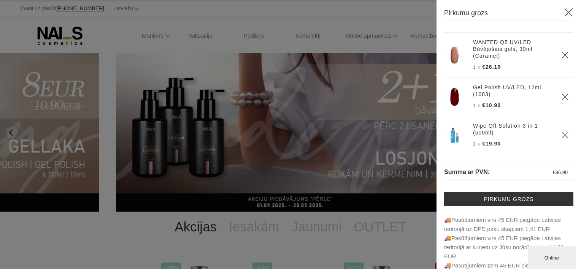
click at [562, 96] on use "Delete" at bounding box center [565, 97] width 6 height 6
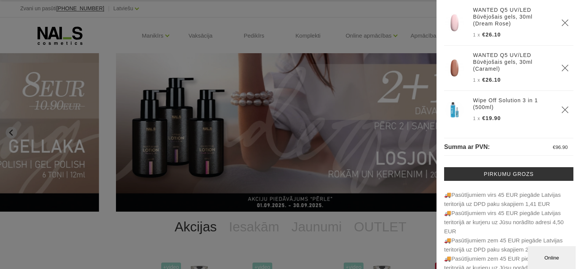
scroll to position [45, 0]
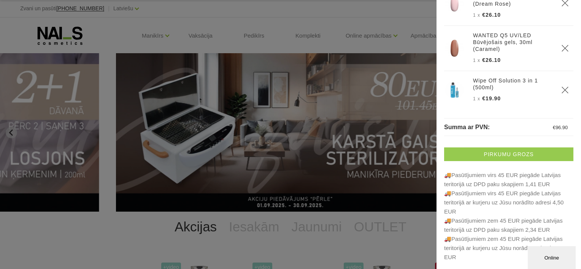
click at [492, 154] on link "Pirkumu grozs" at bounding box center [508, 155] width 129 height 14
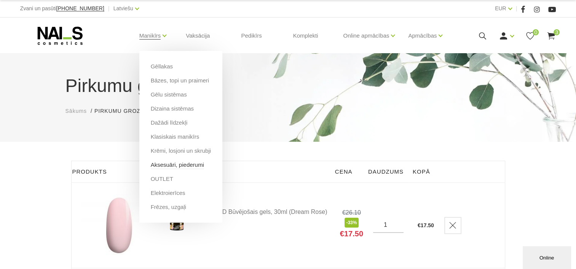
click at [175, 163] on link "Aksesuāri, piederumi" at bounding box center [177, 165] width 53 height 8
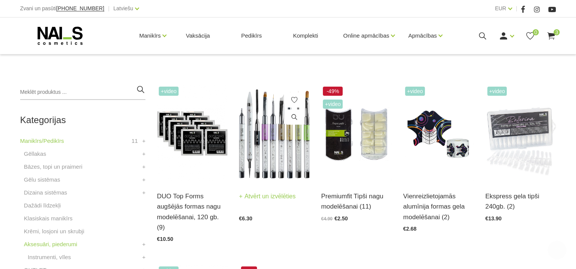
scroll to position [152, 0]
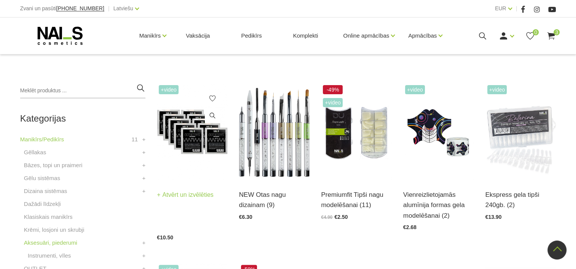
click at [181, 137] on img at bounding box center [192, 131] width 71 height 97
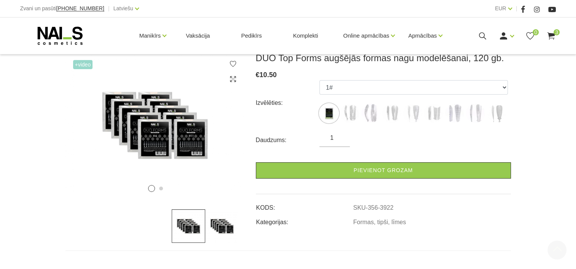
scroll to position [152, 0]
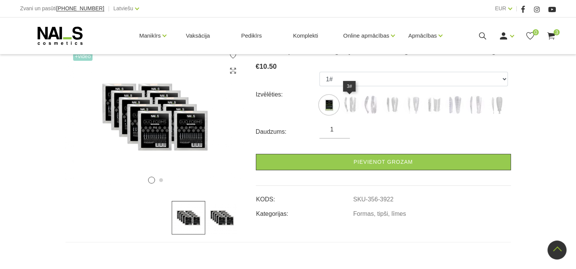
click at [355, 102] on img at bounding box center [349, 105] width 19 height 19
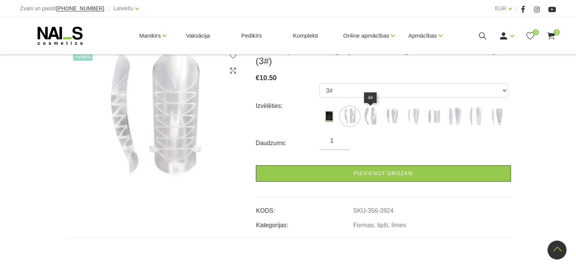
click at [366, 111] on img at bounding box center [370, 116] width 19 height 19
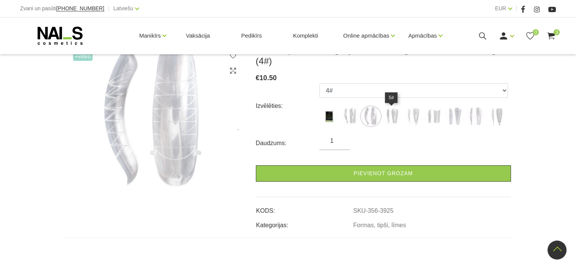
click at [390, 114] on img at bounding box center [391, 116] width 19 height 19
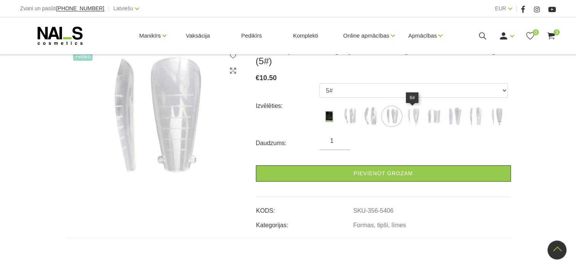
click at [407, 116] on img at bounding box center [412, 116] width 19 height 19
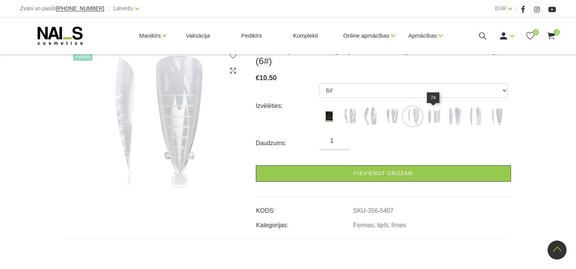
click at [428, 116] on img at bounding box center [433, 116] width 19 height 19
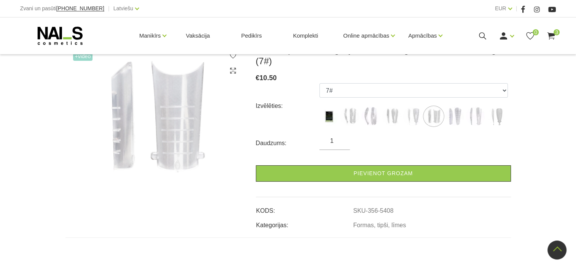
click at [464, 118] on ul "1# 3# 4# 5# 6# 7# 11# 13# 6# /02 Snake" at bounding box center [413, 106] width 188 height 46
click at [455, 118] on img at bounding box center [454, 116] width 19 height 19
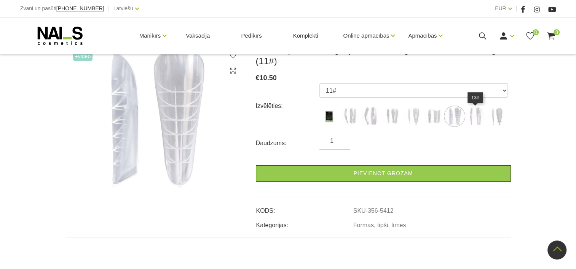
click at [472, 118] on img at bounding box center [475, 116] width 19 height 19
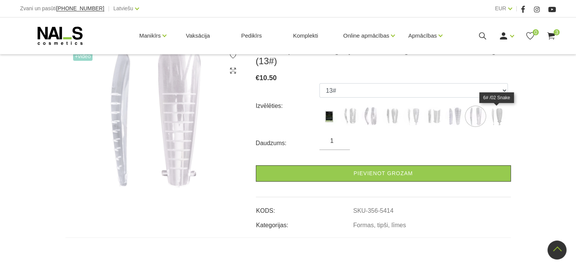
click at [492, 117] on img at bounding box center [496, 116] width 19 height 19
select select "6250"
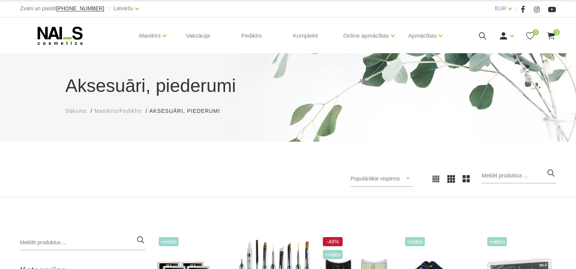
scroll to position [152, 0]
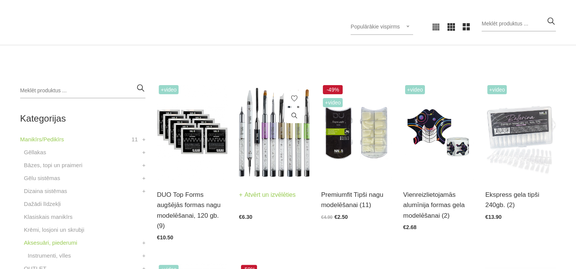
click at [269, 169] on img at bounding box center [274, 131] width 71 height 97
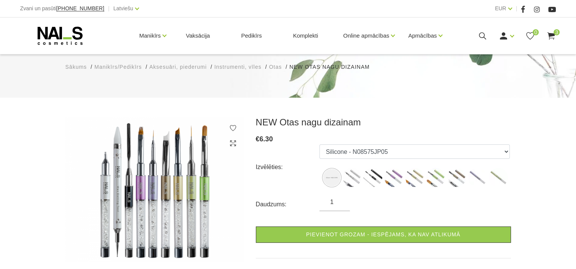
scroll to position [38, 0]
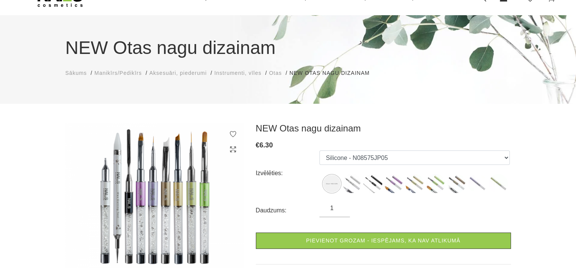
click at [344, 190] on img at bounding box center [351, 183] width 19 height 19
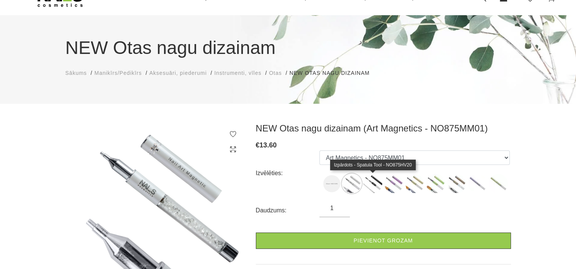
click at [378, 187] on img at bounding box center [372, 183] width 19 height 19
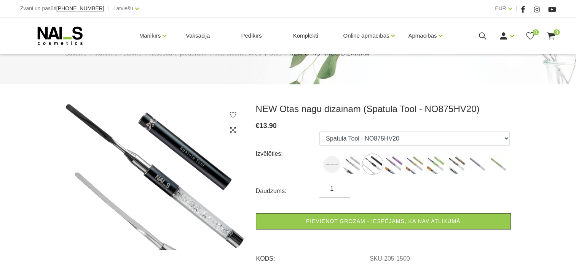
scroll to position [76, 0]
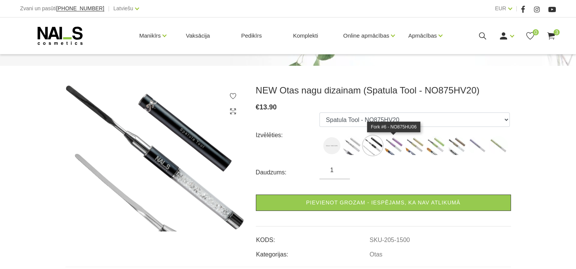
click at [392, 148] on img at bounding box center [393, 145] width 19 height 19
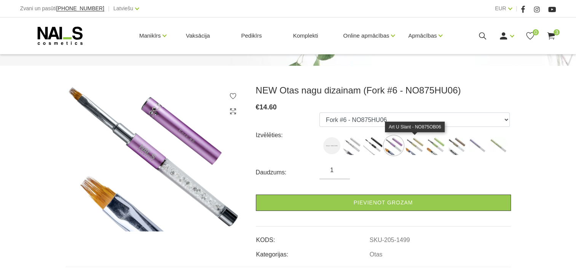
click at [413, 147] on img at bounding box center [414, 145] width 19 height 19
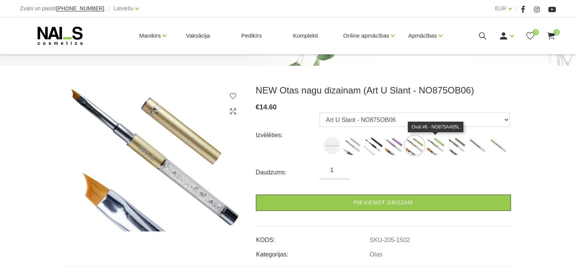
click at [426, 147] on img at bounding box center [435, 145] width 19 height 19
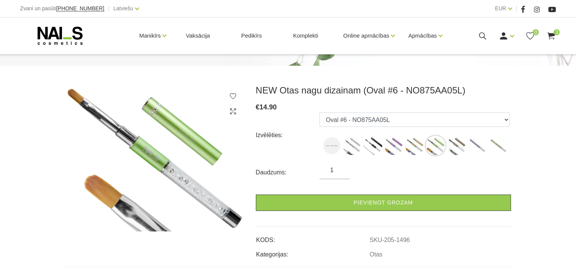
click at [454, 147] on img at bounding box center [456, 145] width 19 height 19
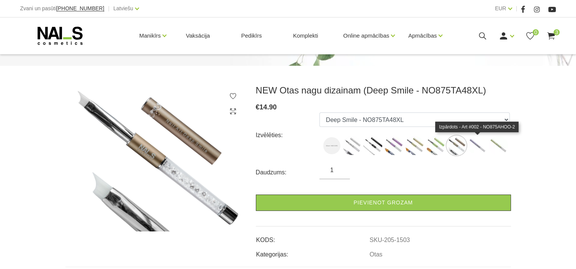
click at [480, 147] on img at bounding box center [477, 145] width 19 height 19
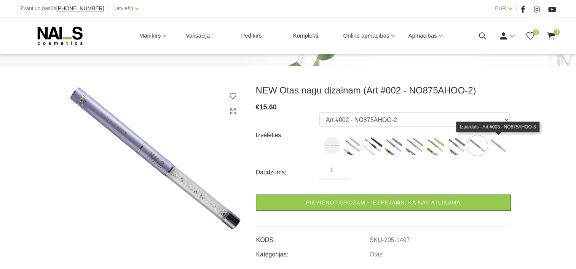
click at [494, 147] on img at bounding box center [498, 145] width 19 height 19
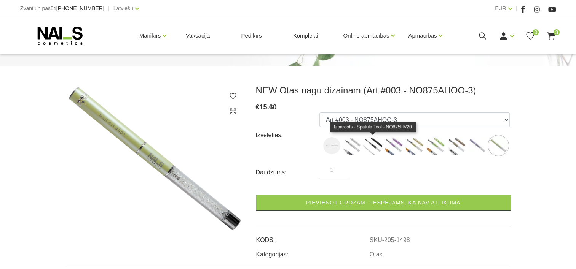
click at [365, 148] on img at bounding box center [372, 145] width 19 height 19
select select "1500"
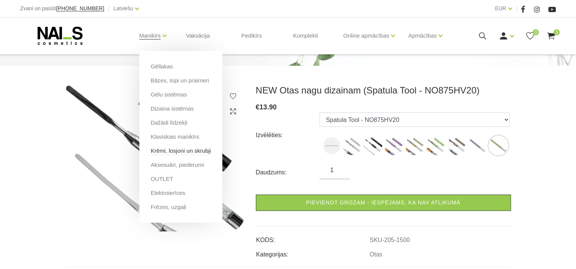
click at [166, 152] on link "Krēmi, losjoni un skrubji" at bounding box center [181, 151] width 60 height 8
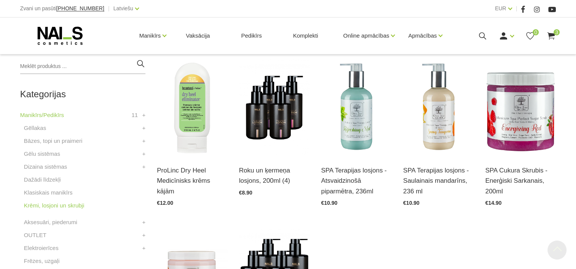
scroll to position [190, 0]
